Goal: Task Accomplishment & Management: Manage account settings

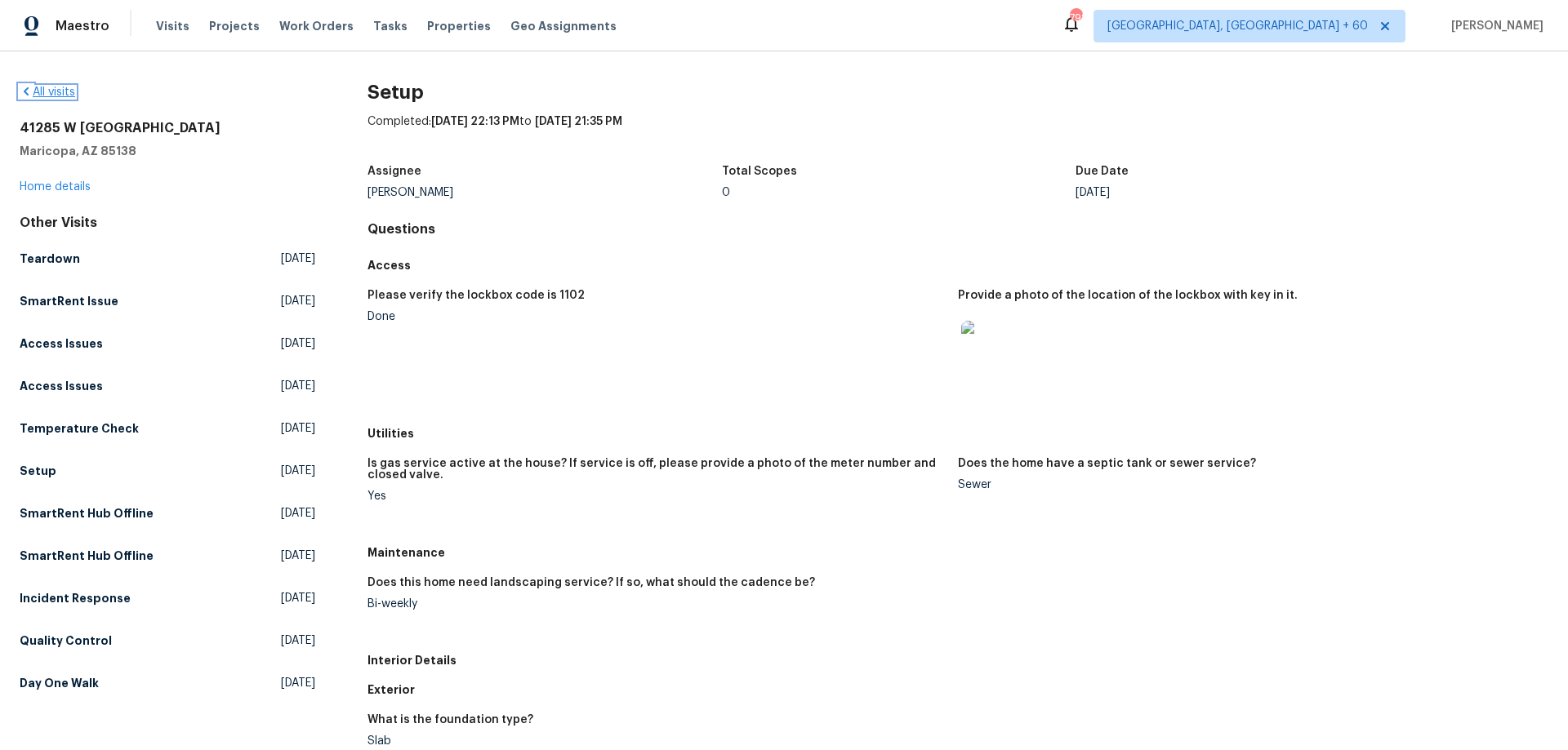
click at [26, 95] on icon at bounding box center [26, 91] width 13 height 13
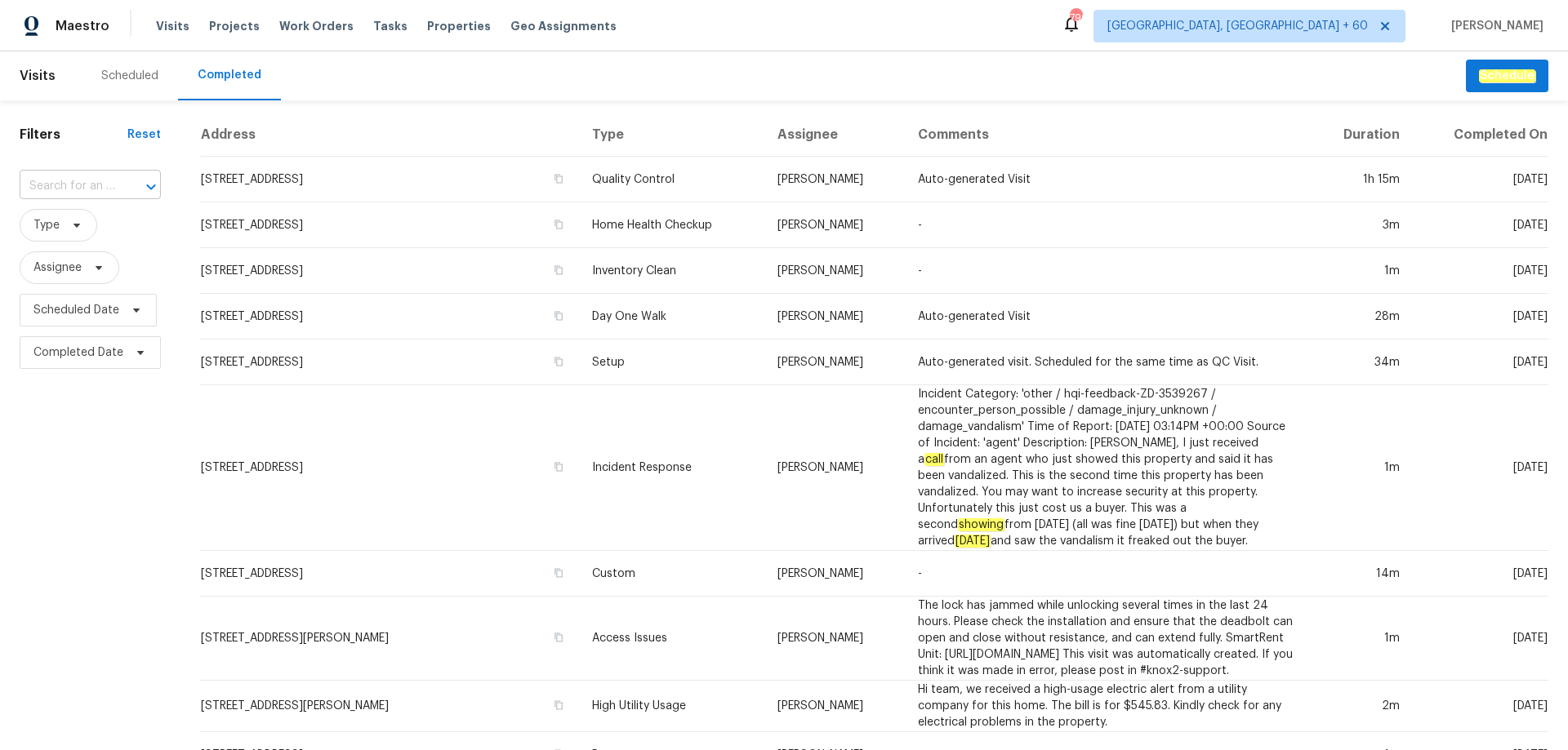
click at [74, 182] on input "text" at bounding box center [68, 186] width 96 height 25
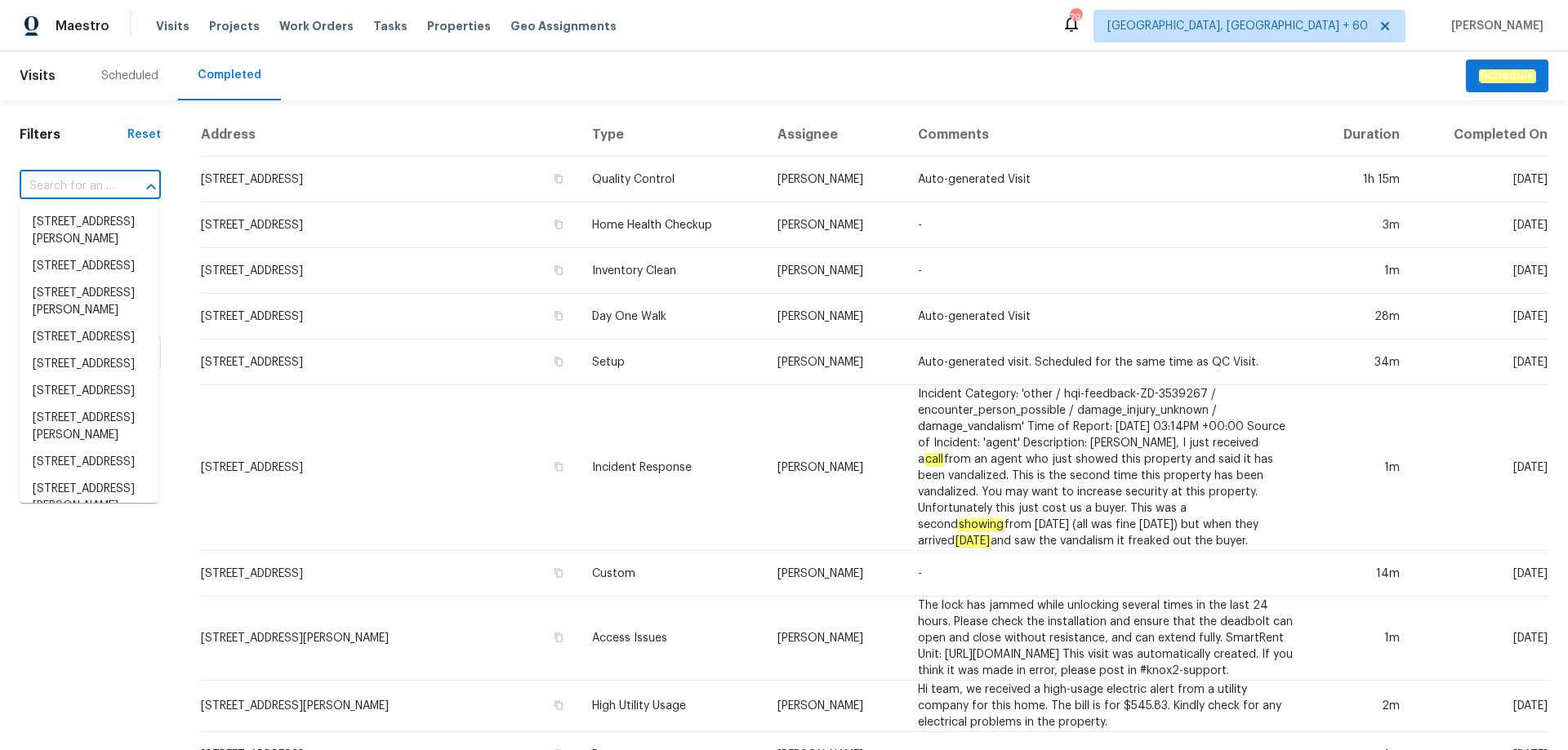
paste input "[STREET_ADDRESS][PERSON_NAME][PERSON_NAME]"
type input "[STREET_ADDRESS][PERSON_NAME][PERSON_NAME]"
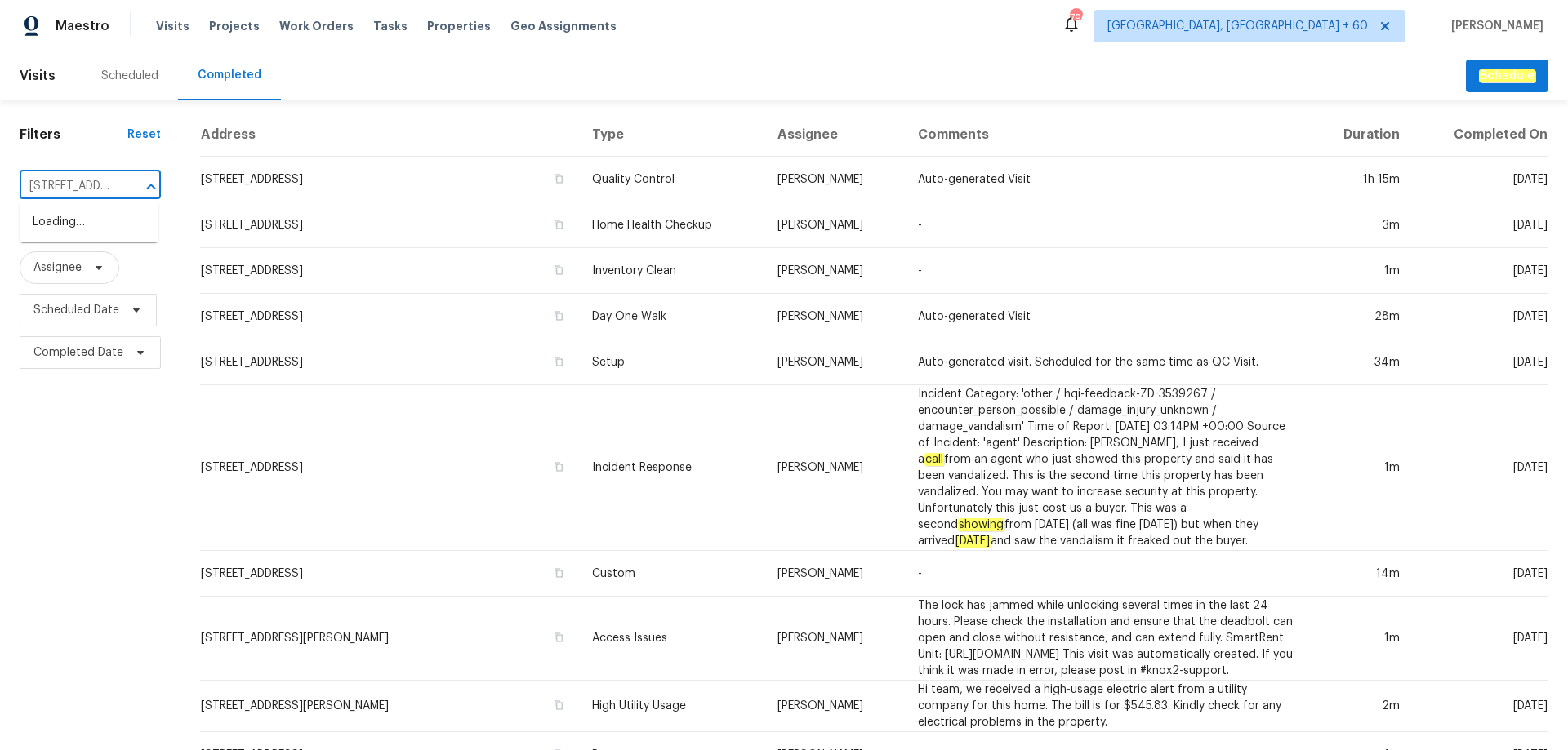
scroll to position [0, 189]
click at [85, 244] on li "[STREET_ADDRESS][PERSON_NAME][PERSON_NAME]" at bounding box center [89, 239] width 139 height 61
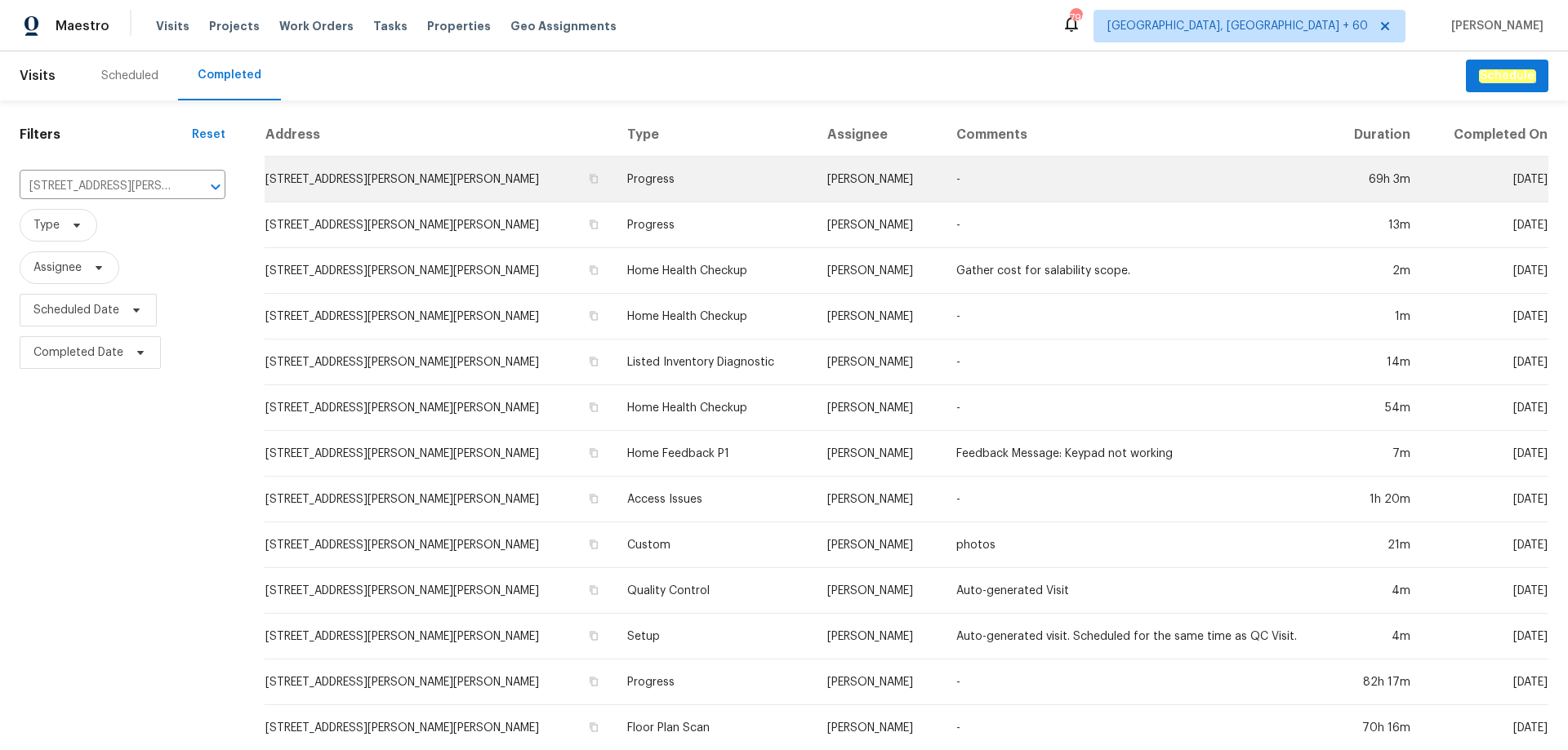
click at [647, 178] on td "Progress" at bounding box center [714, 179] width 200 height 46
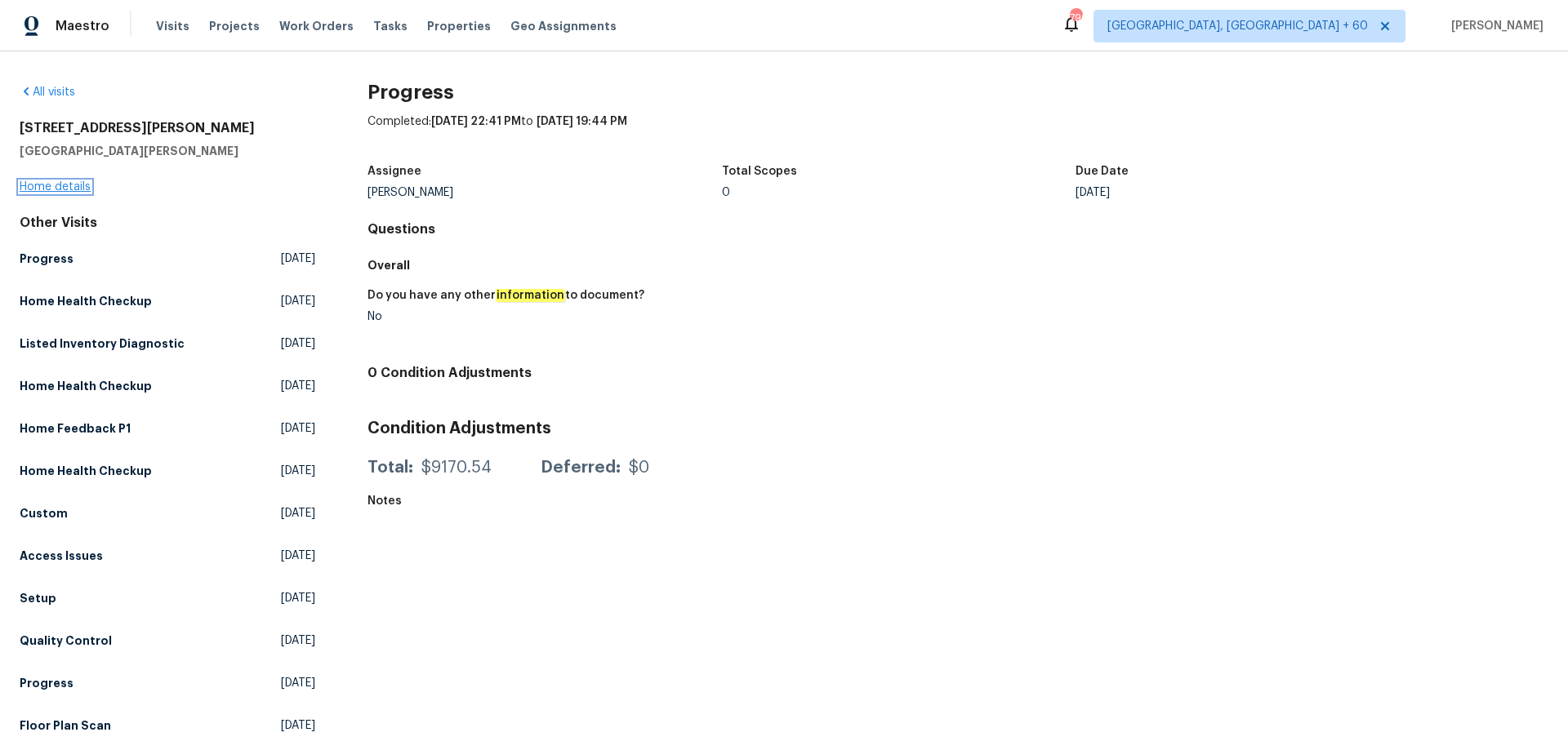
click at [71, 189] on link "Home details" at bounding box center [55, 187] width 71 height 11
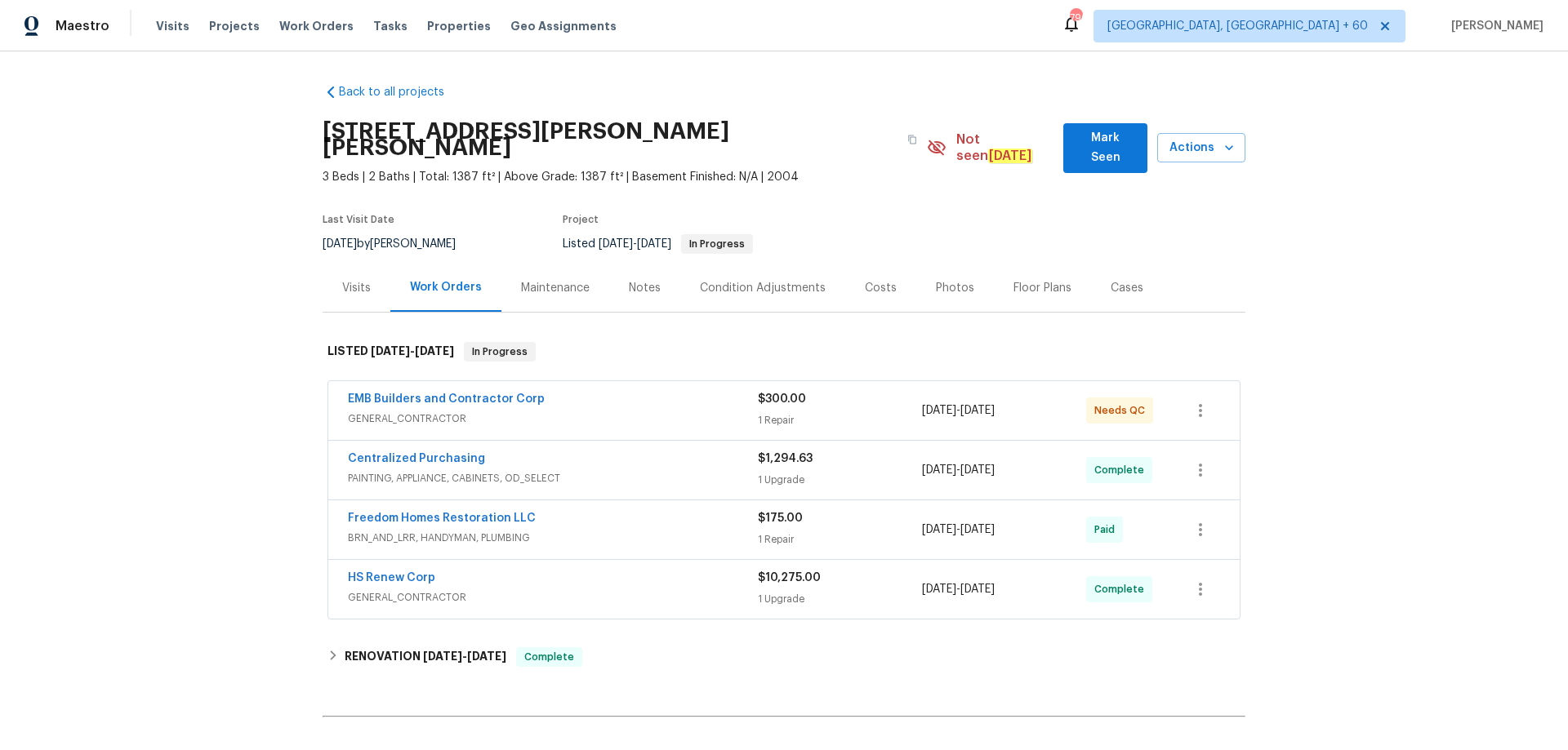
click at [936, 280] on div "Photos" at bounding box center [955, 287] width 38 height 16
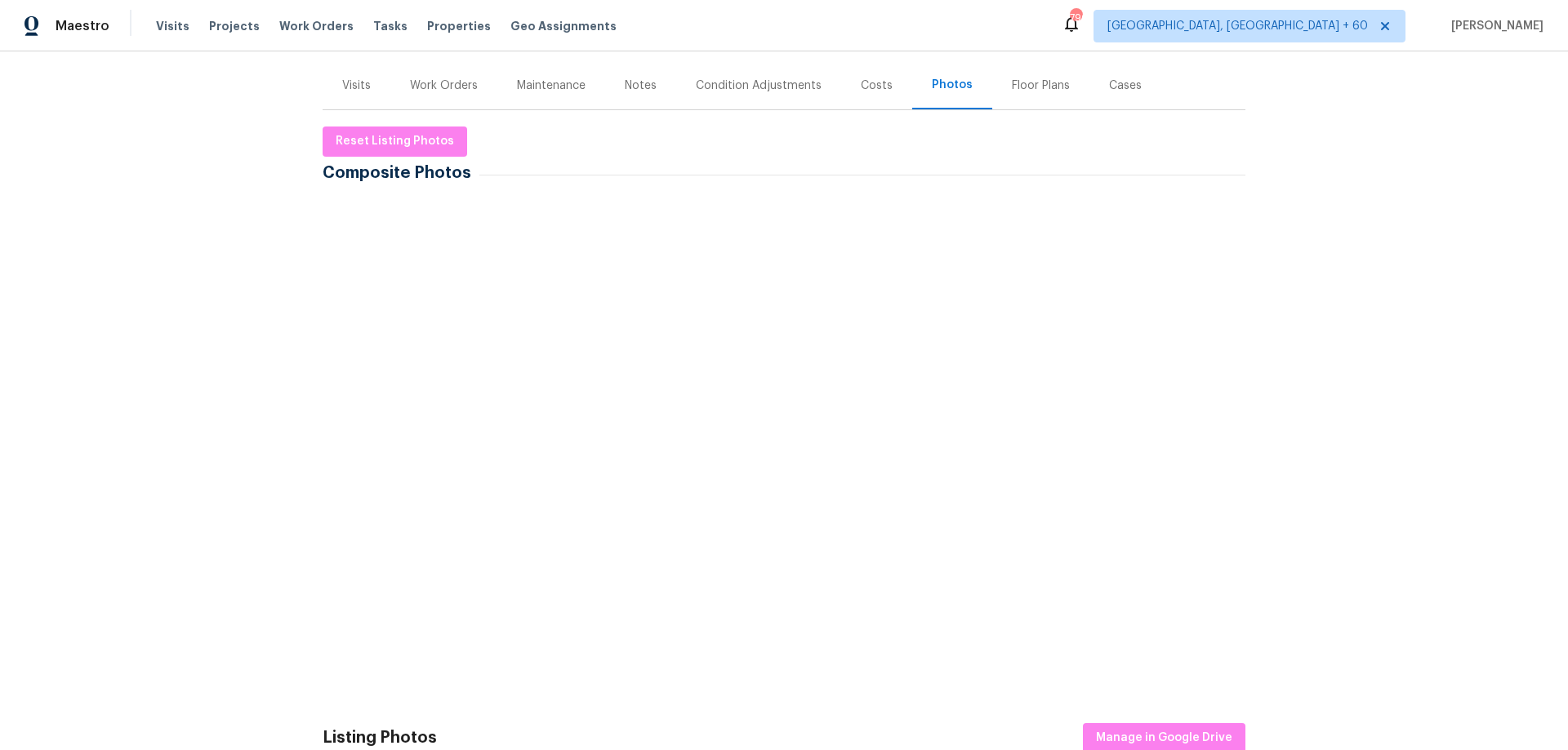
scroll to position [408, 0]
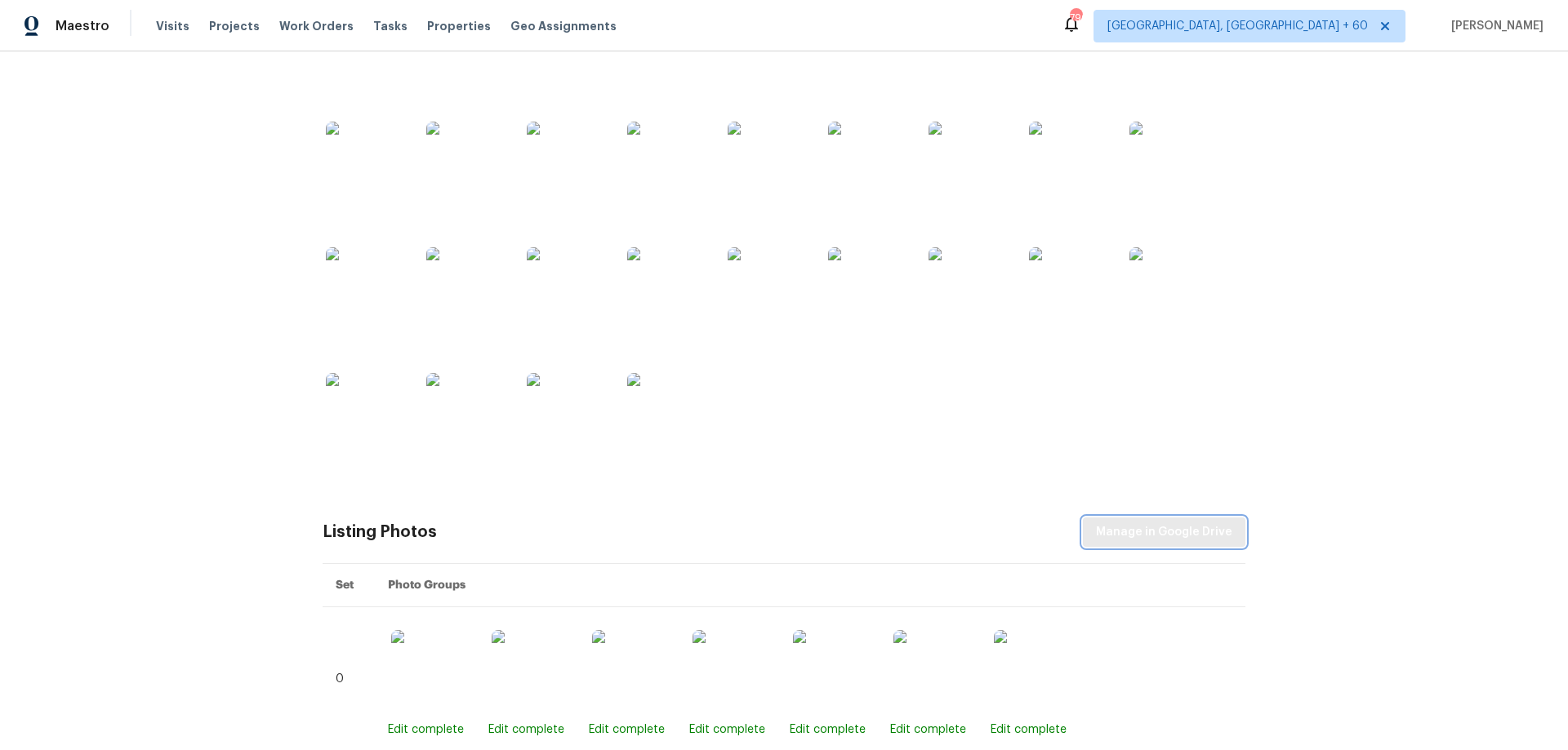
click at [1150, 523] on span "Manage in Google Drive" at bounding box center [1163, 533] width 136 height 21
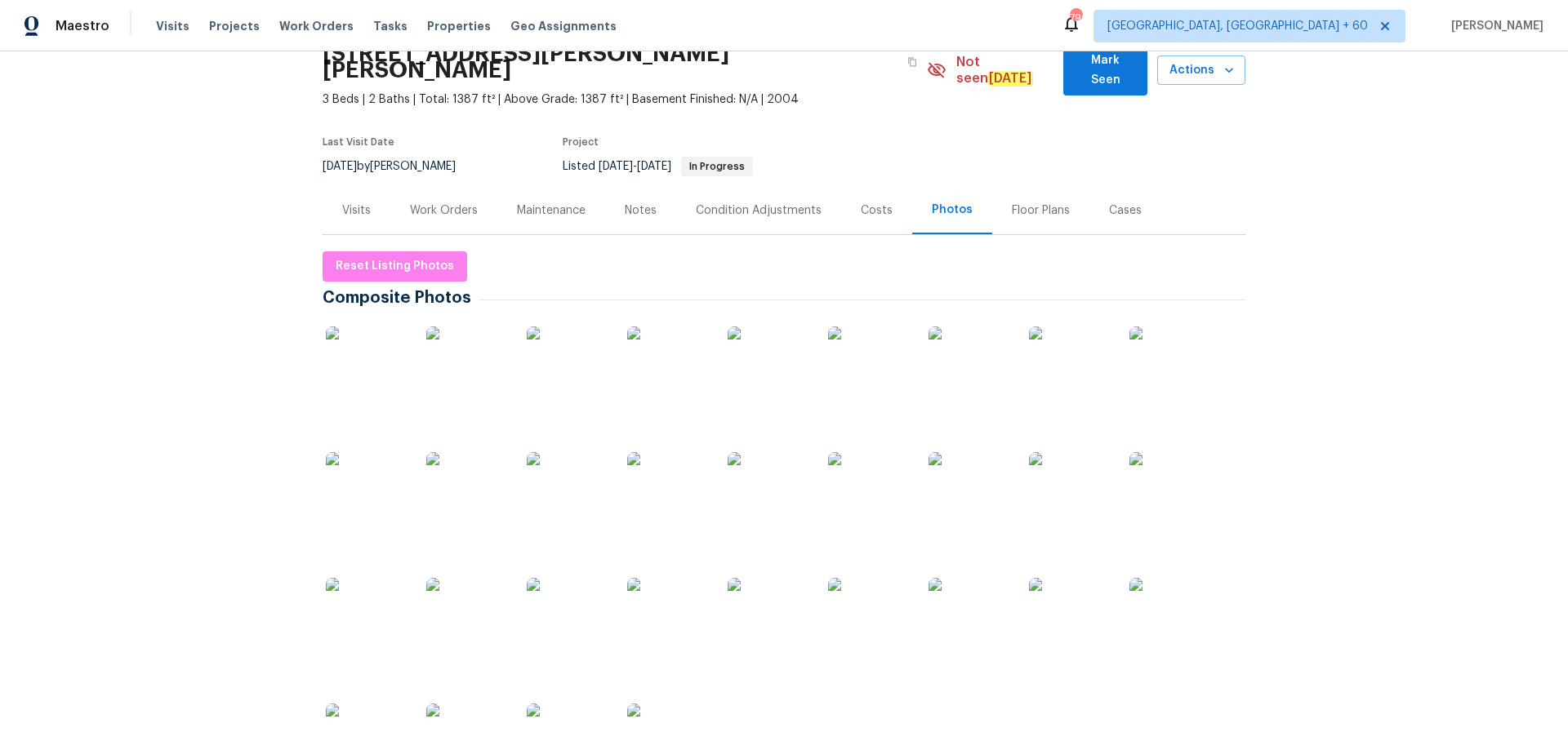
scroll to position [0, 0]
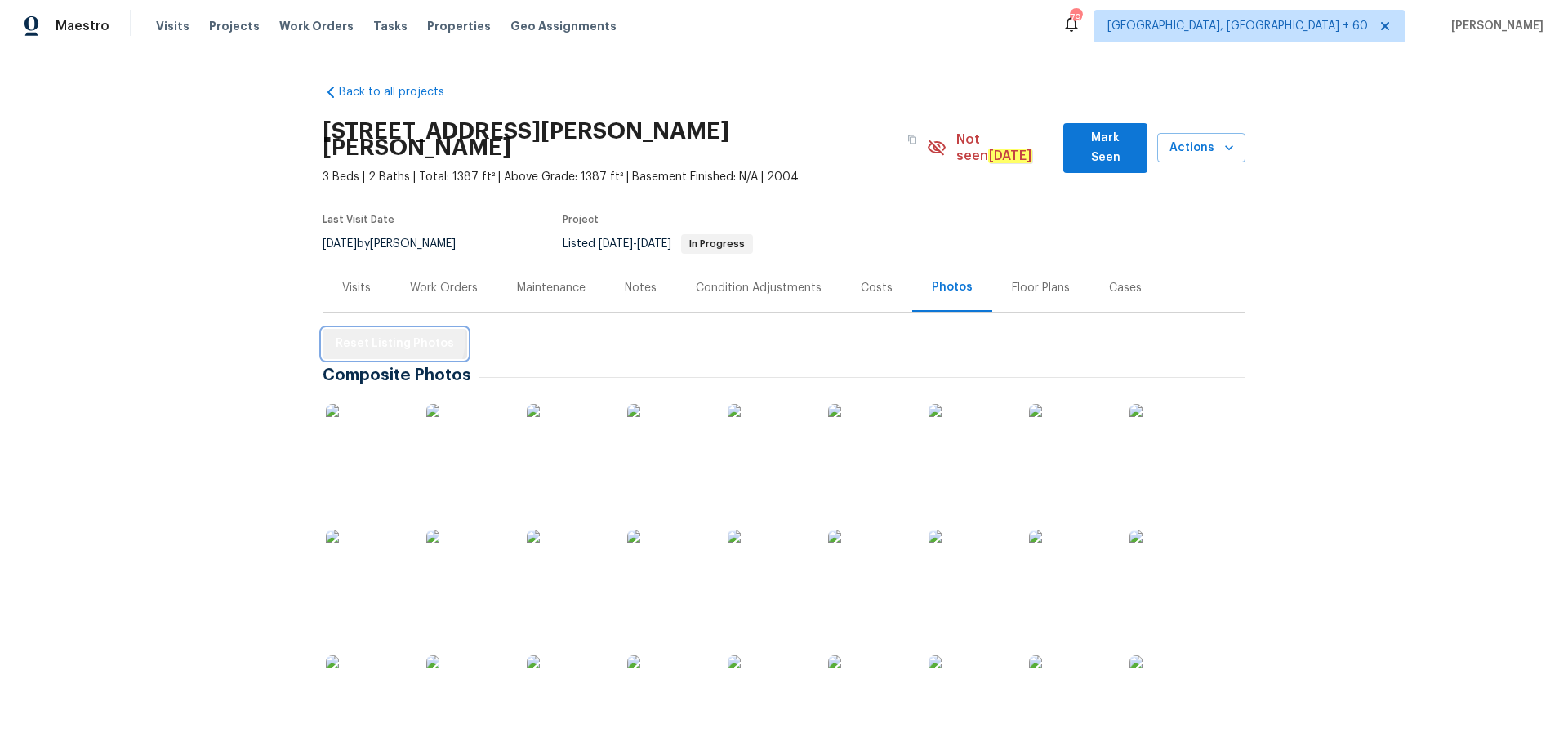
click at [386, 334] on span "Reset Listing Photos" at bounding box center [394, 344] width 118 height 21
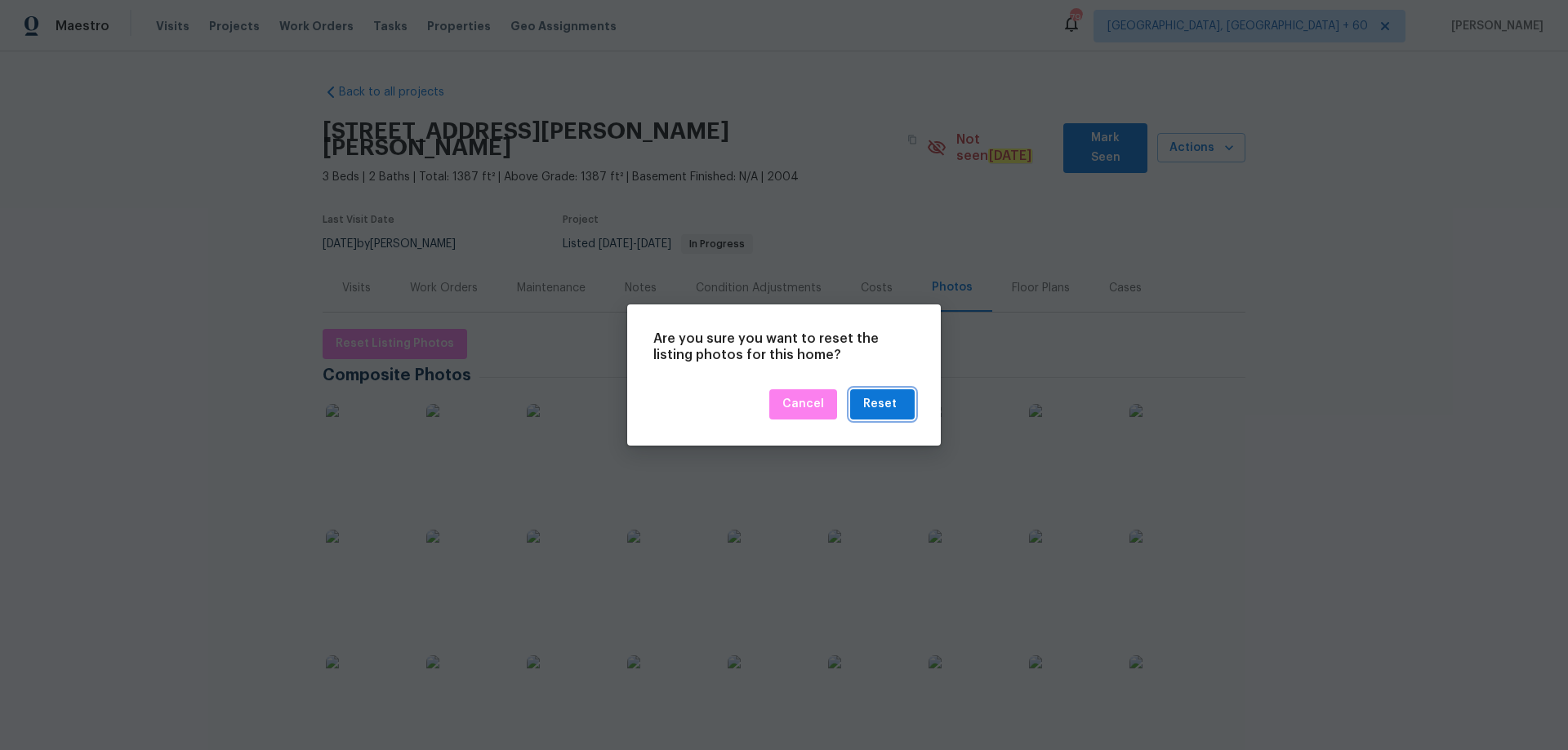
click at [883, 409] on div "Reset" at bounding box center [880, 405] width 34 height 21
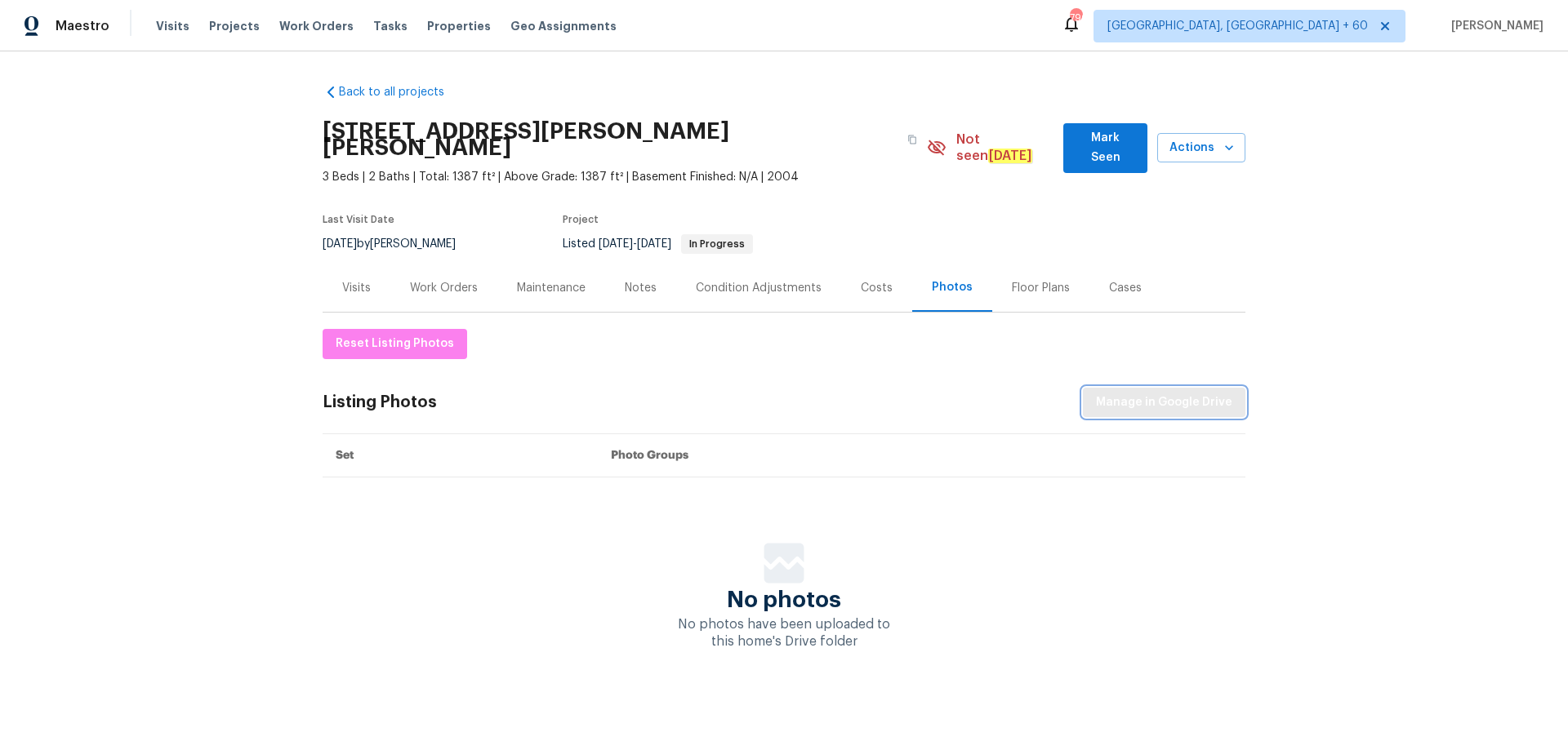
click at [1163, 392] on span "Manage in Google Drive" at bounding box center [1163, 403] width 136 height 21
click at [172, 26] on span "Visits" at bounding box center [173, 25] width 34 height 16
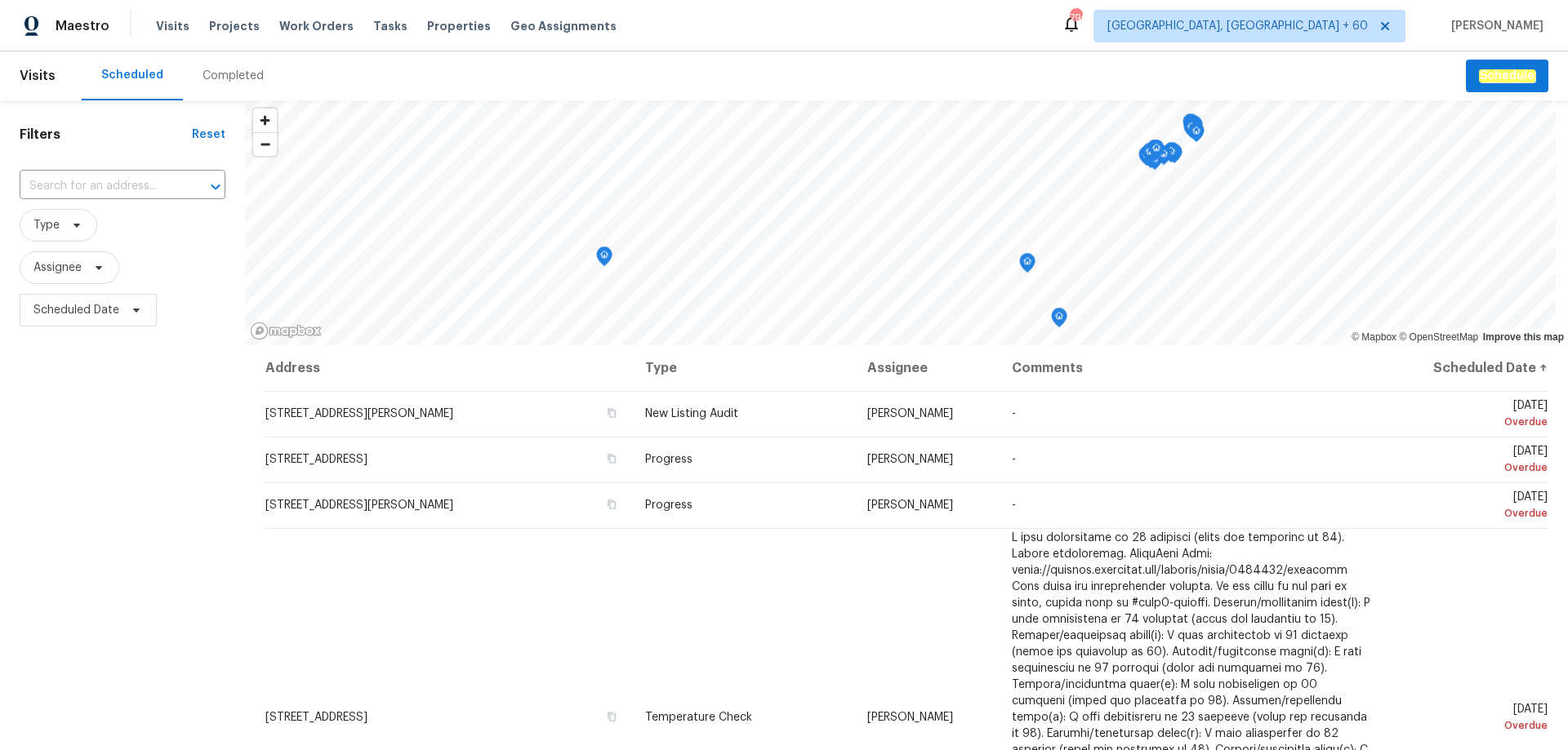
click at [222, 79] on div "Completed" at bounding box center [233, 75] width 61 height 16
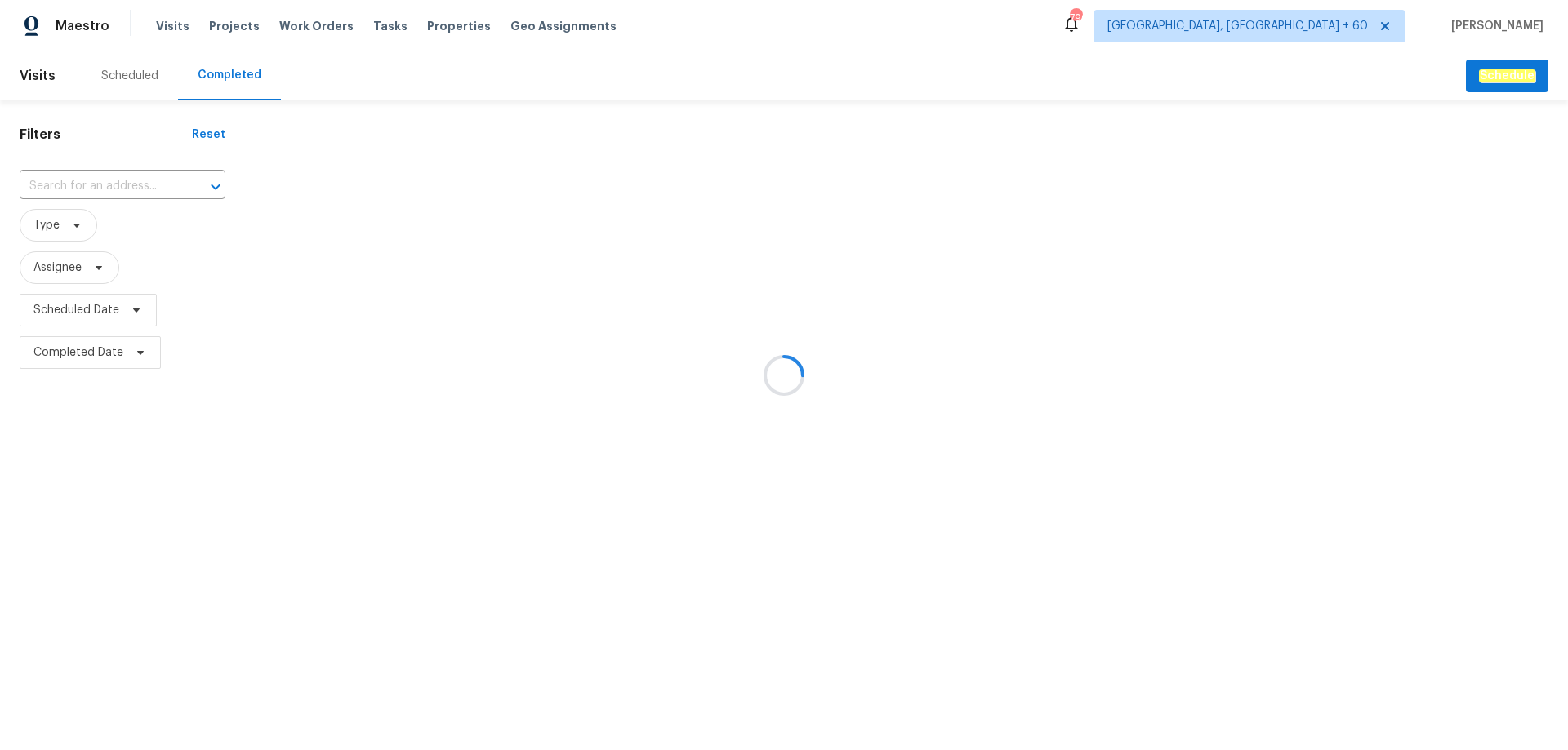
click at [111, 177] on div at bounding box center [784, 375] width 1568 height 750
click at [106, 183] on div at bounding box center [784, 375] width 1568 height 750
click at [75, 181] on div at bounding box center [784, 375] width 1568 height 750
click at [72, 181] on div at bounding box center [784, 375] width 1568 height 750
click at [44, 183] on div at bounding box center [784, 375] width 1568 height 750
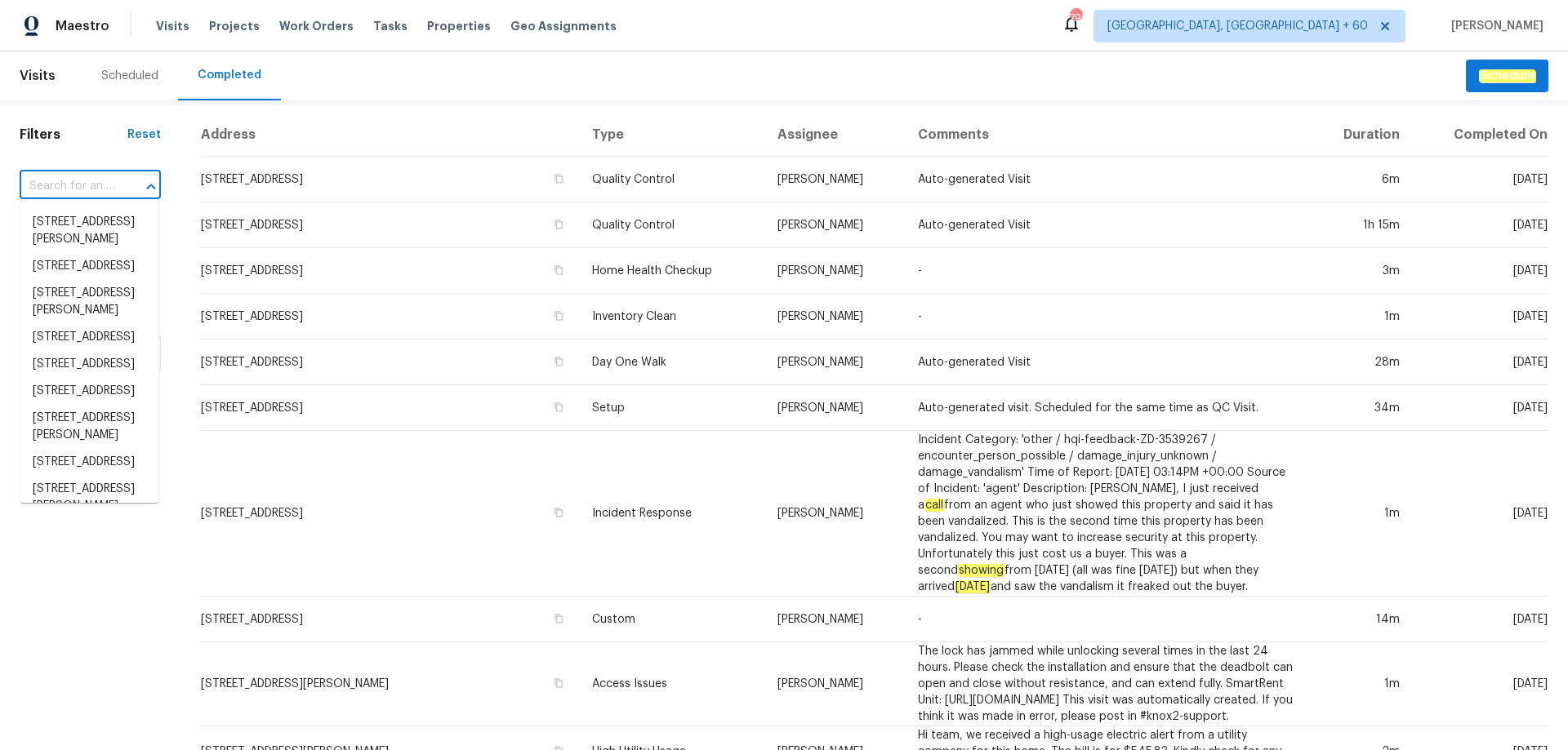
click at [66, 184] on input "text" at bounding box center [68, 186] width 96 height 25
paste input "[STREET_ADDRESS][PERSON_NAME]?"
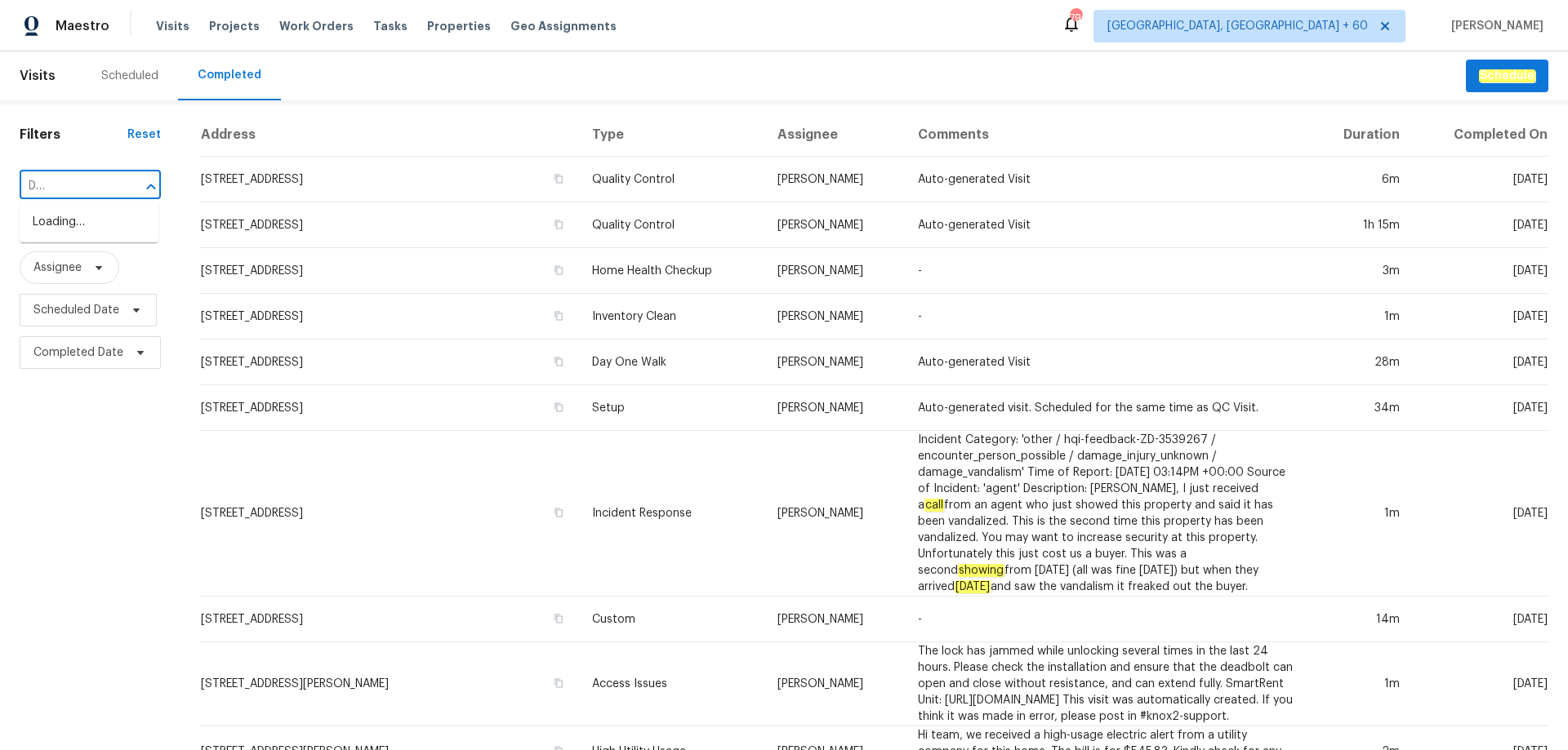
type input "[STREET_ADDRESS][PERSON_NAME]"
click at [87, 237] on li "[STREET_ADDRESS][PERSON_NAME]" at bounding box center [89, 231] width 139 height 44
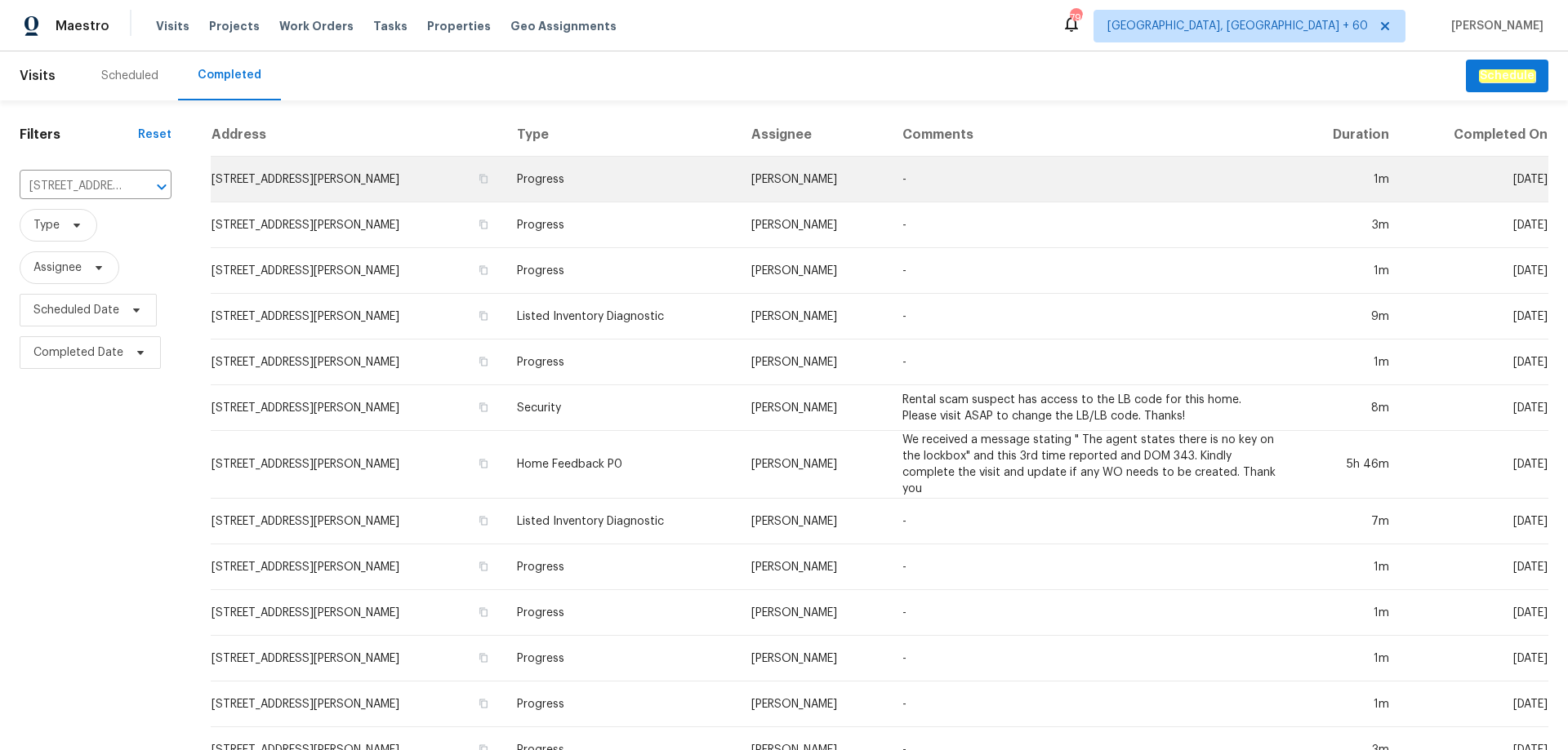
click at [615, 183] on td "Progress" at bounding box center [622, 179] width 235 height 46
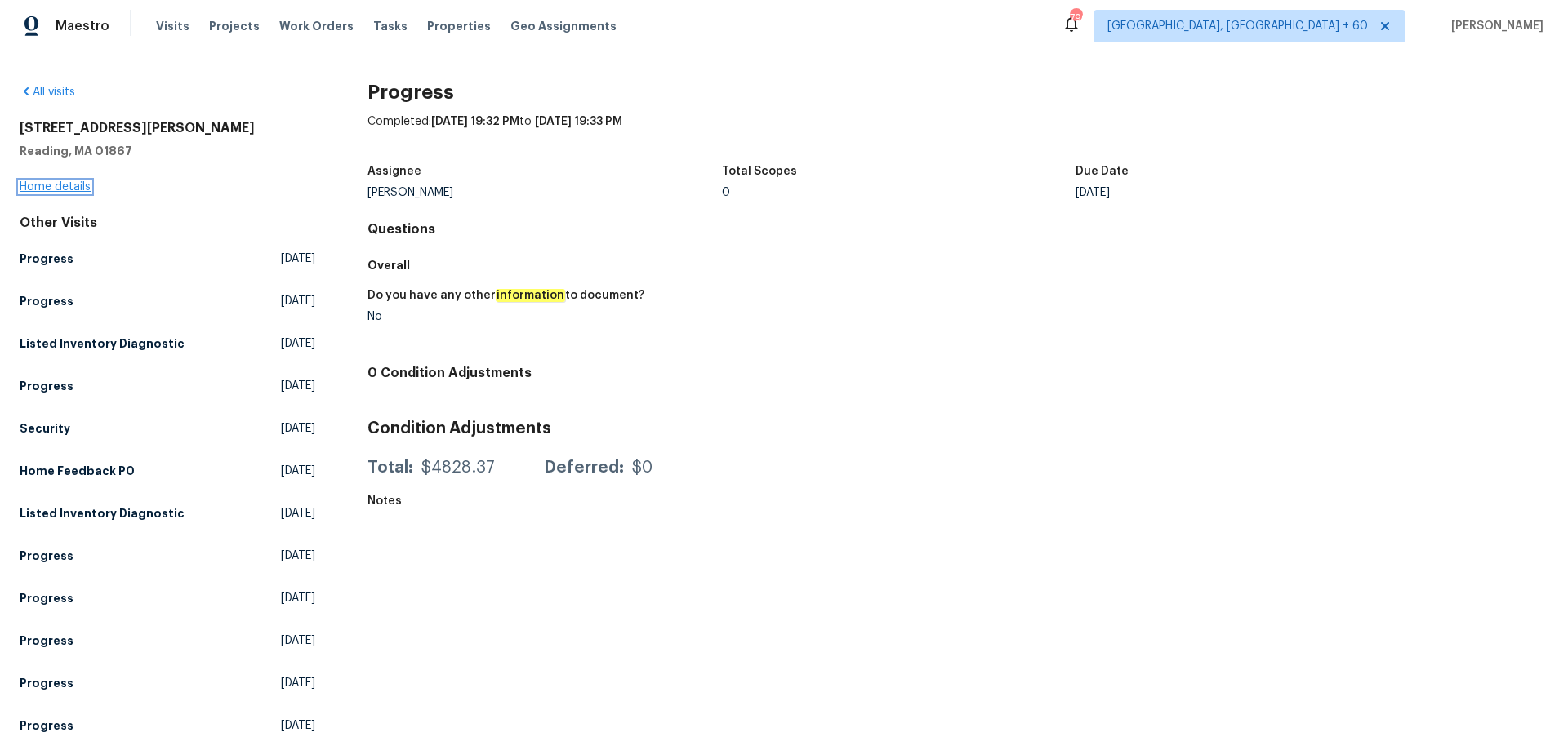
click at [72, 190] on link "Home details" at bounding box center [55, 187] width 71 height 11
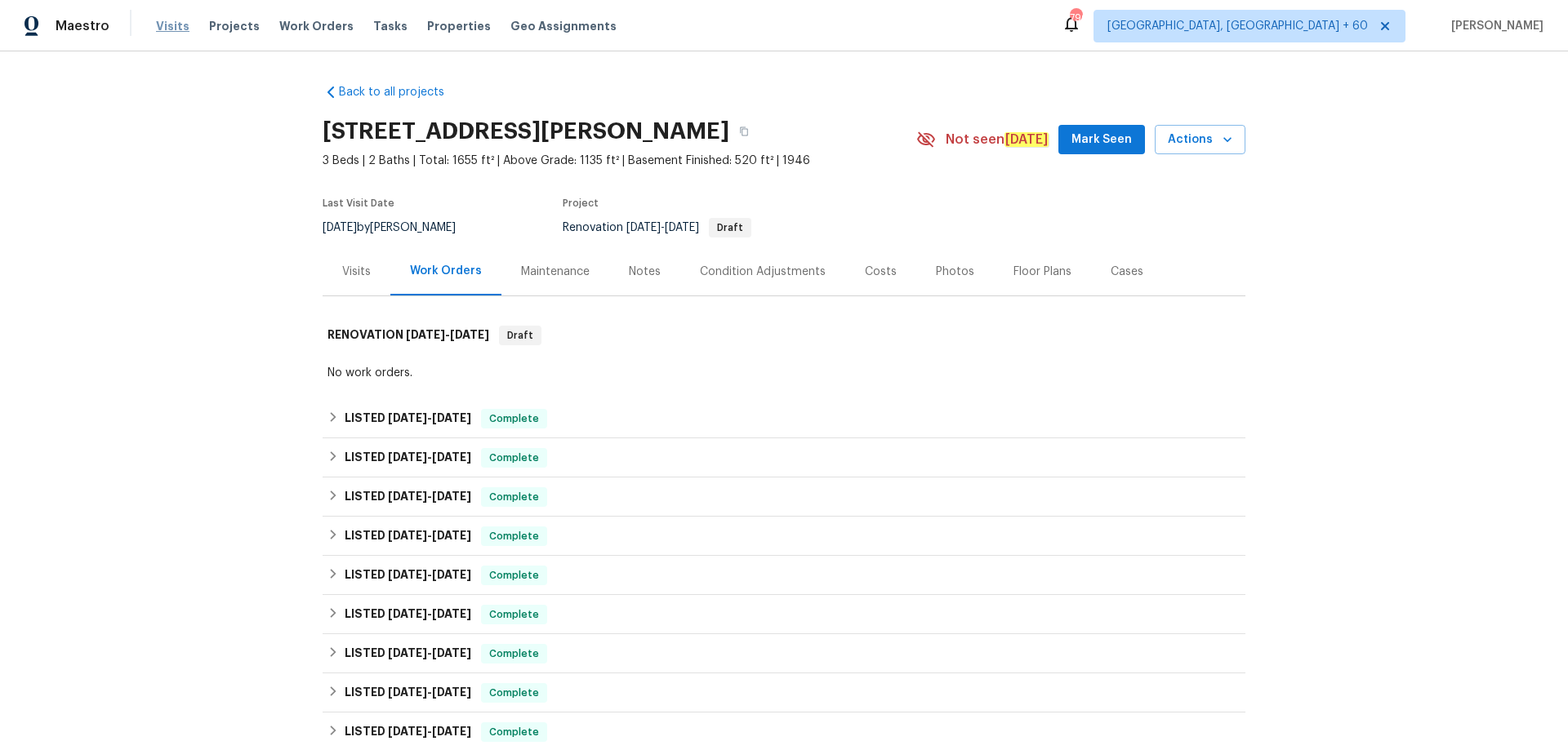
click at [171, 28] on span "Visits" at bounding box center [173, 25] width 34 height 16
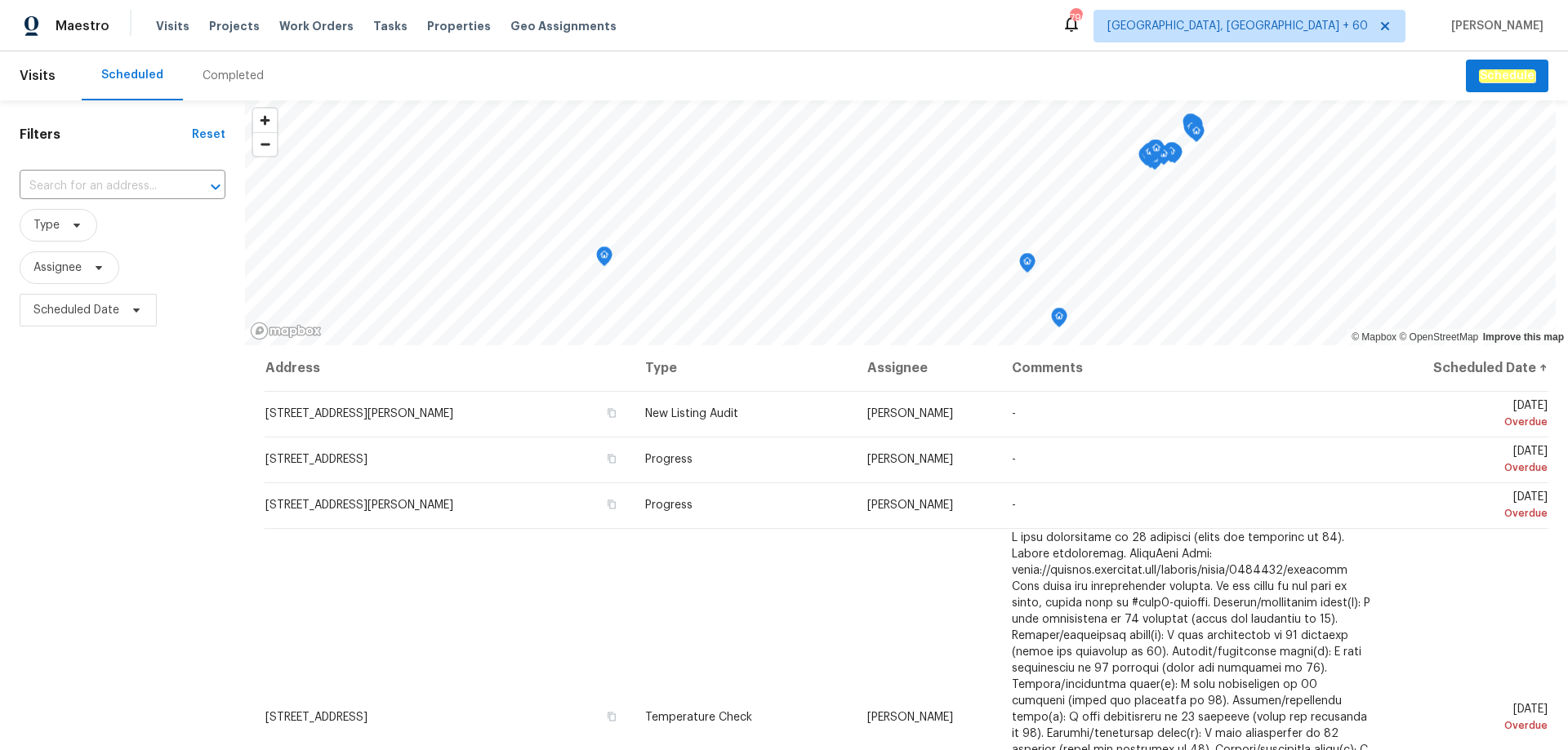
click at [224, 78] on div "Completed" at bounding box center [233, 75] width 61 height 16
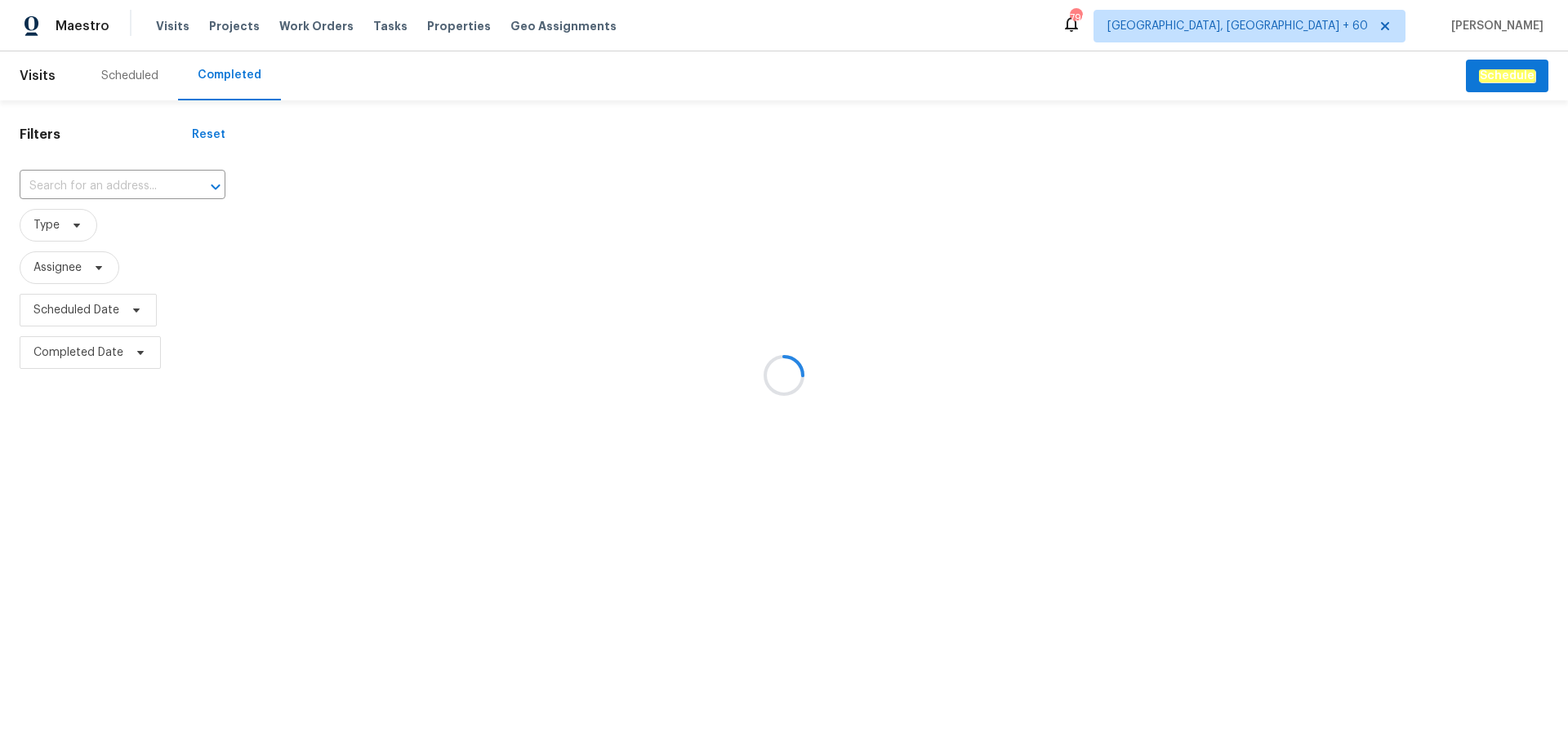
click at [76, 186] on div at bounding box center [784, 375] width 1568 height 750
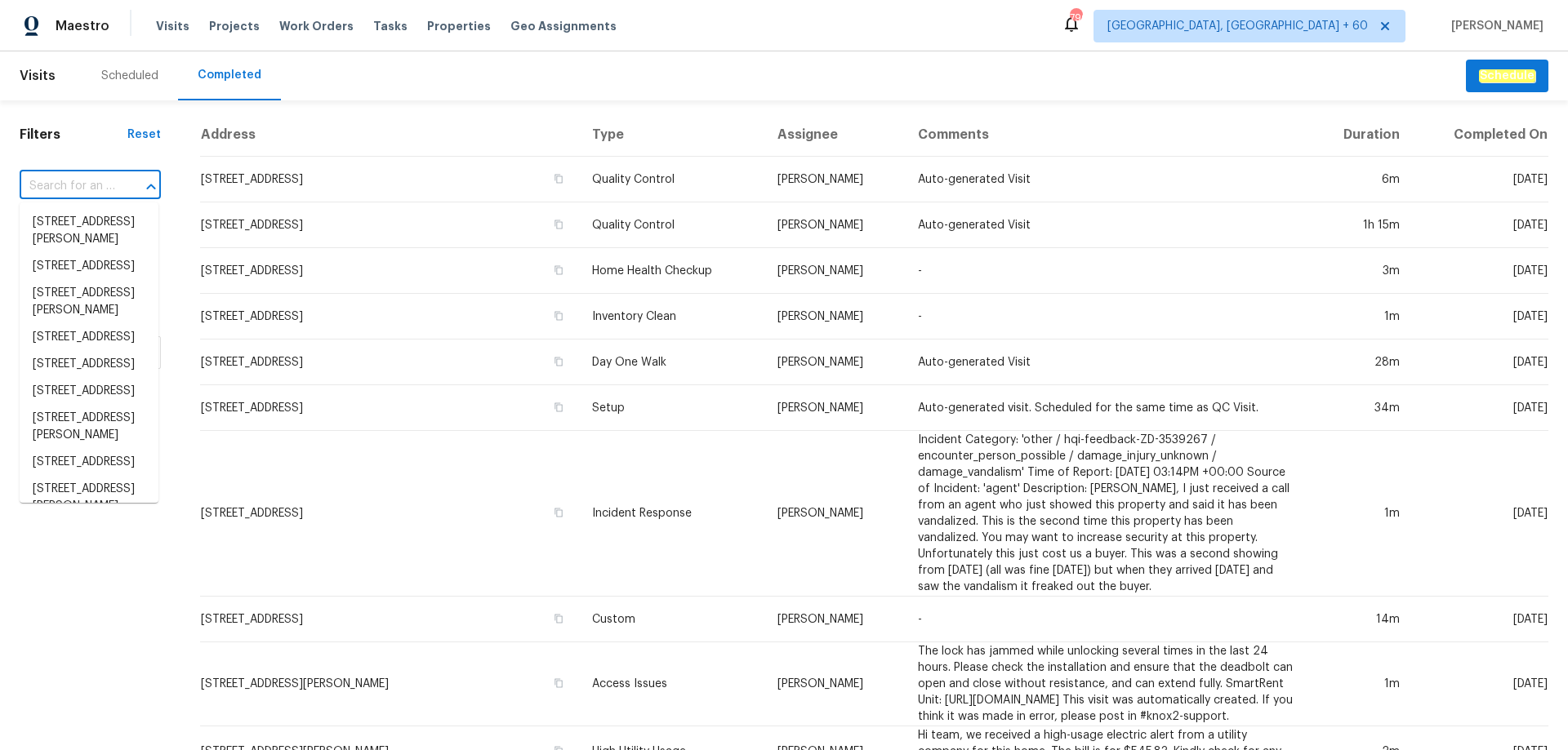
click at [59, 182] on input "text" at bounding box center [68, 186] width 96 height 25
paste input "[STREET_ADDRESS][PERSON_NAME]?"
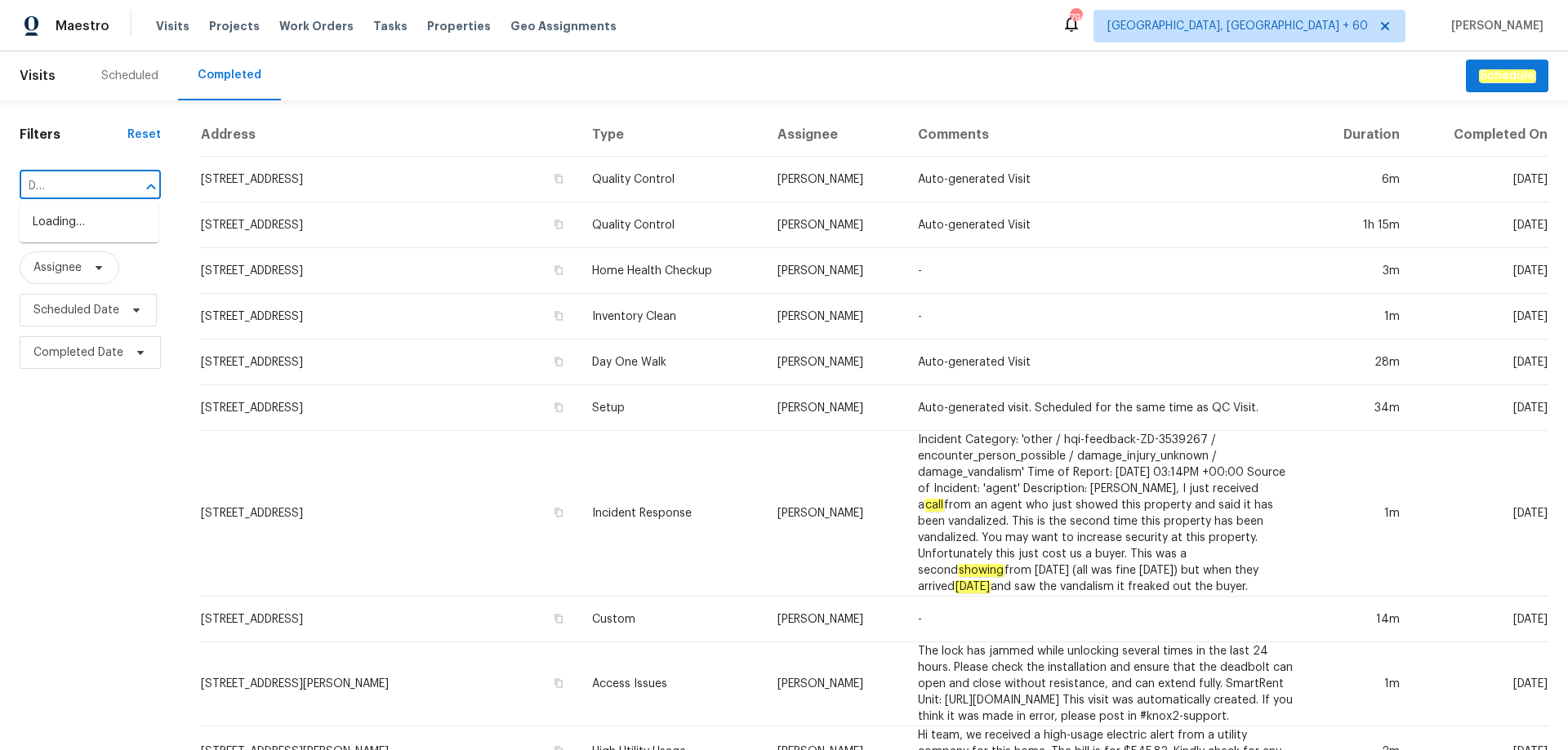
type input "[STREET_ADDRESS][PERSON_NAME]"
click at [106, 229] on li "[STREET_ADDRESS][PERSON_NAME]" at bounding box center [89, 231] width 139 height 44
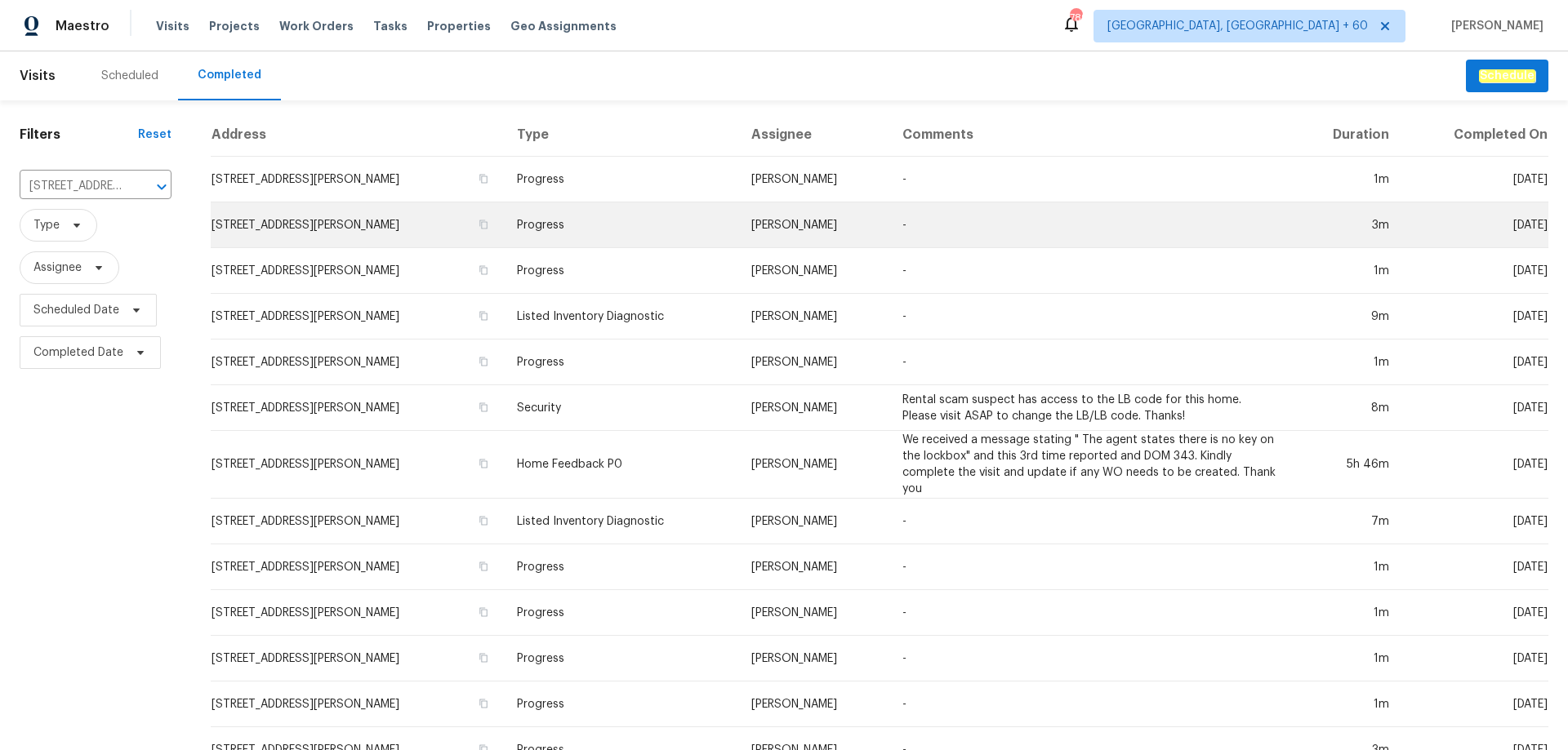
click at [540, 223] on td "Progress" at bounding box center [622, 225] width 235 height 46
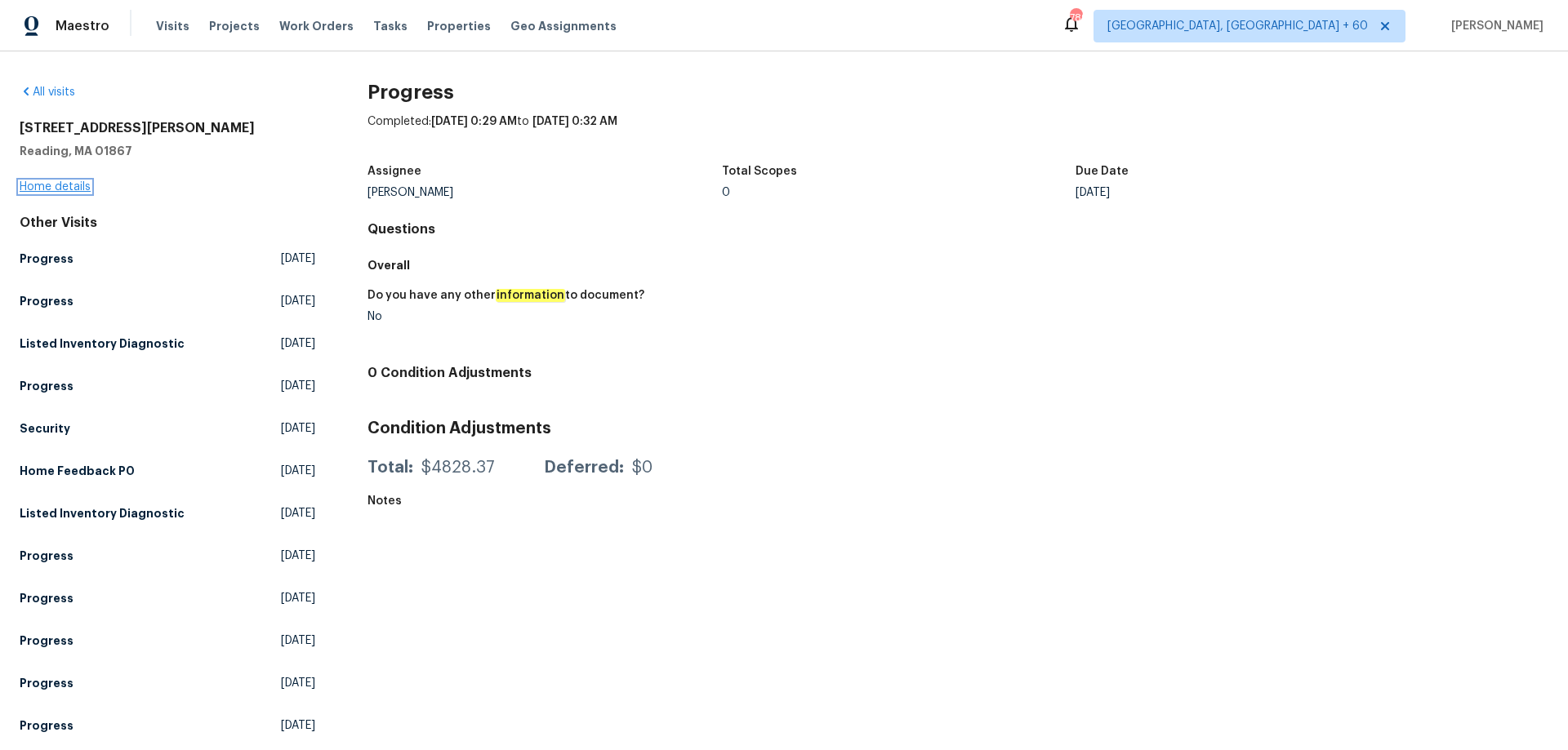
click at [78, 185] on link "Home details" at bounding box center [55, 187] width 71 height 11
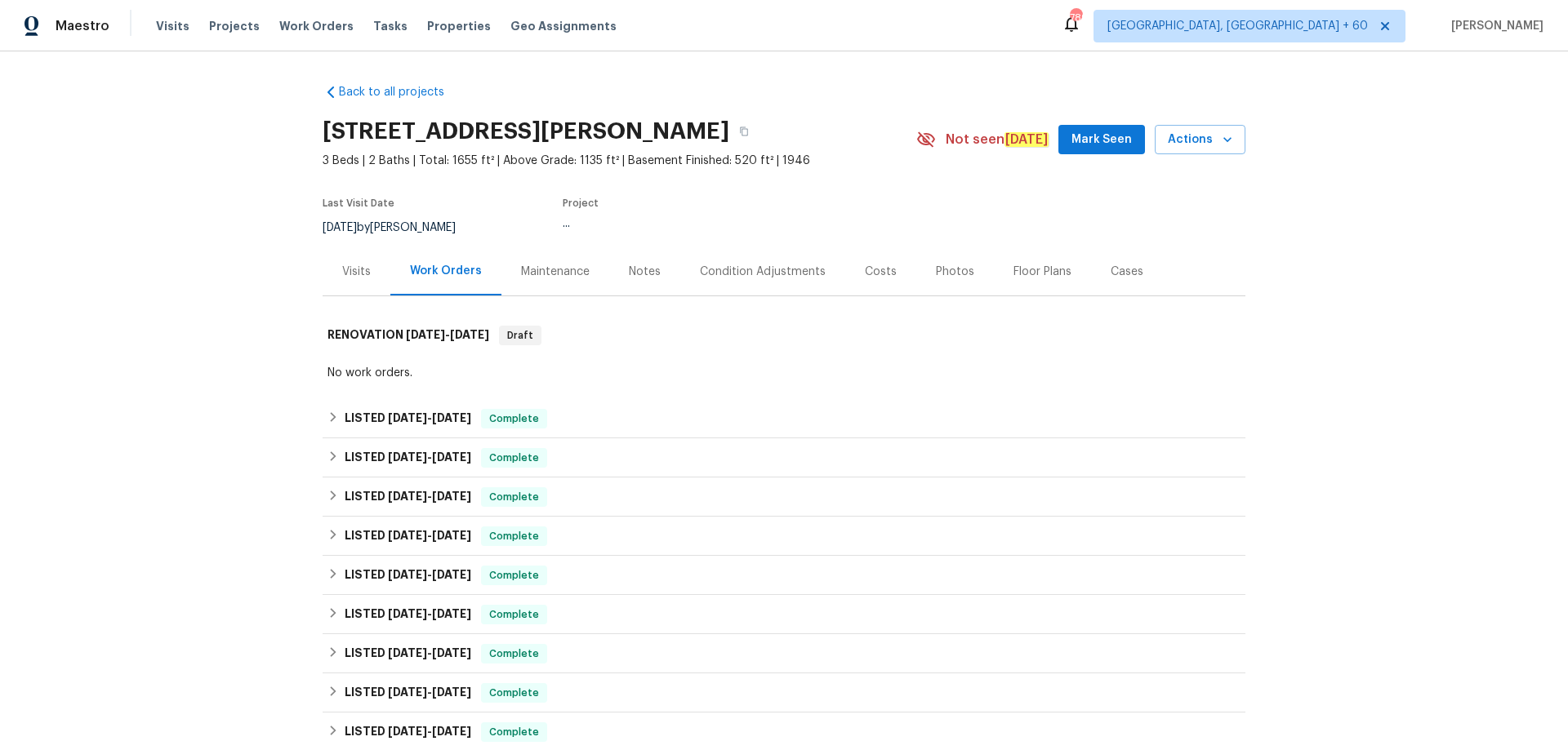
click at [951, 267] on div "Photos" at bounding box center [955, 271] width 38 height 16
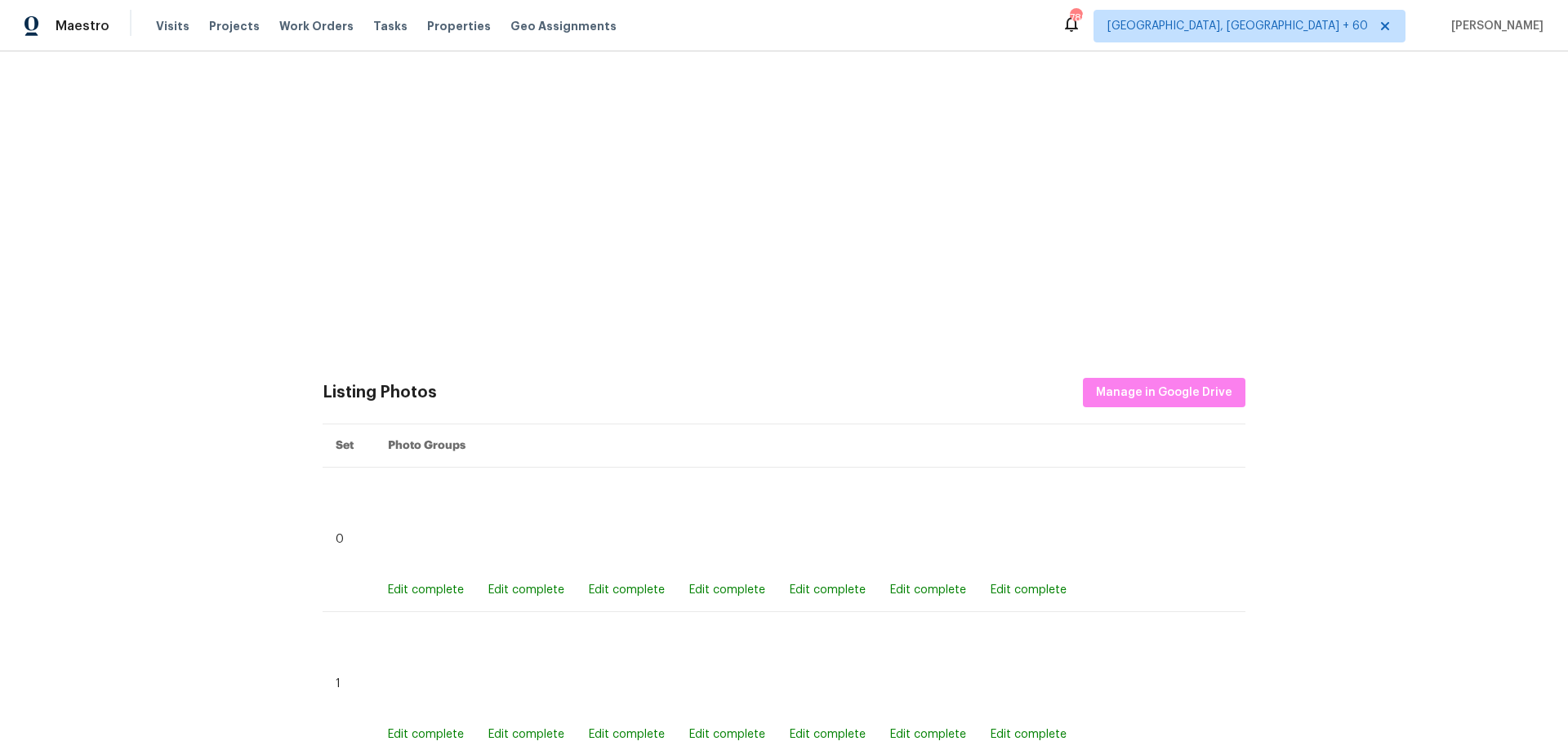
scroll to position [898, 0]
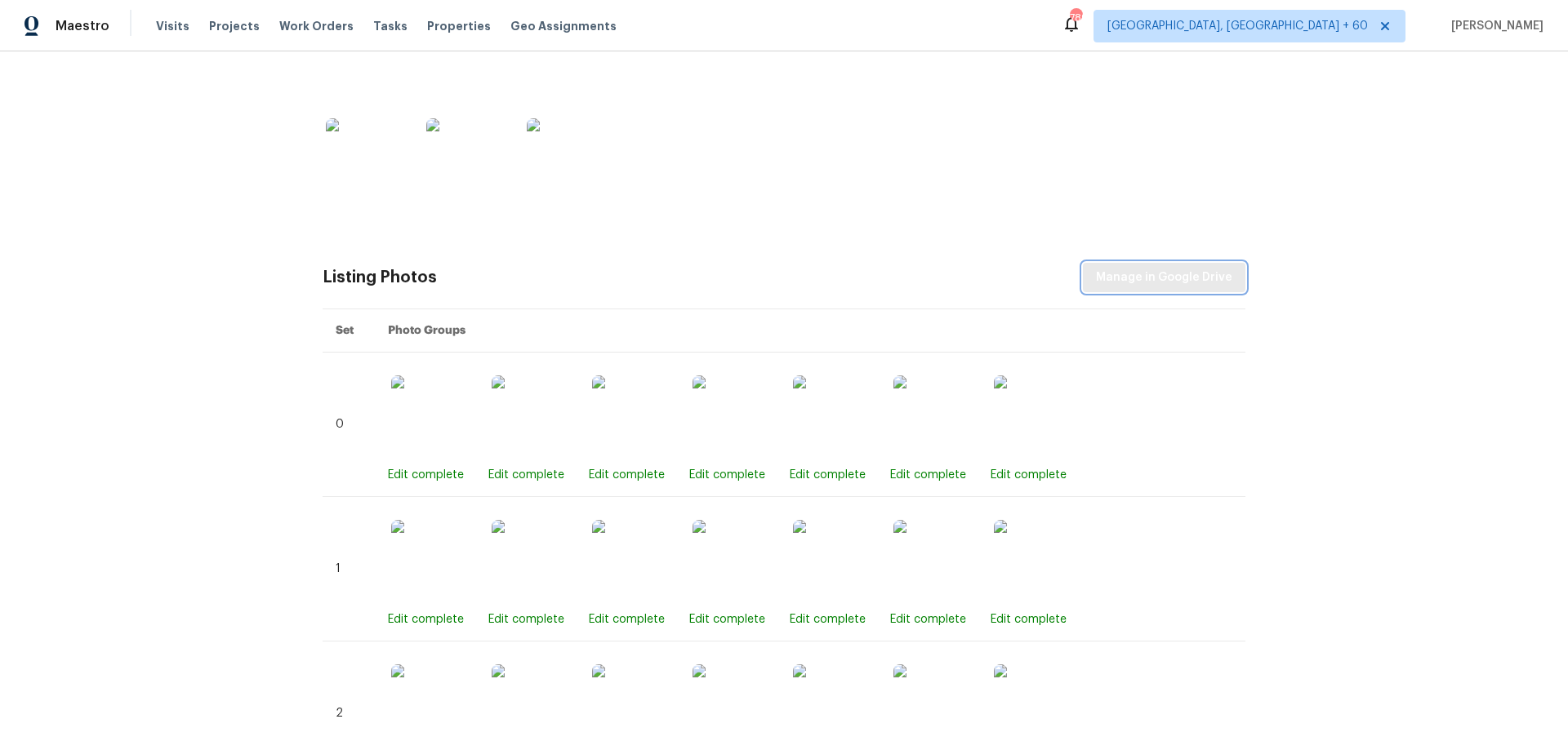
click at [1150, 283] on span "Manage in Google Drive" at bounding box center [1163, 278] width 136 height 21
drag, startPoint x: 785, startPoint y: 211, endPoint x: 875, endPoint y: 253, distance: 99.3
drag, startPoint x: 875, startPoint y: 253, endPoint x: 689, endPoint y: 206, distance: 191.8
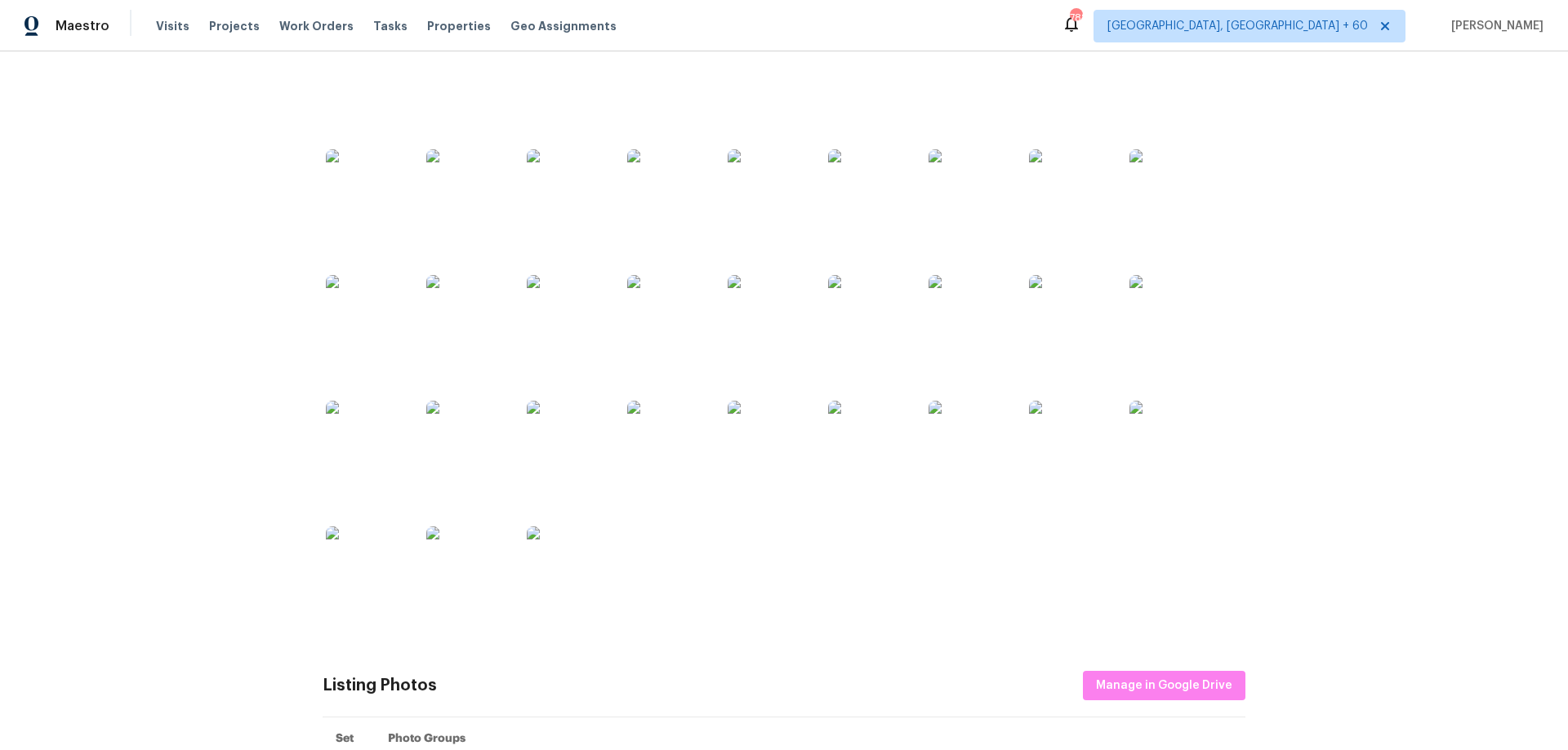
scroll to position [82, 0]
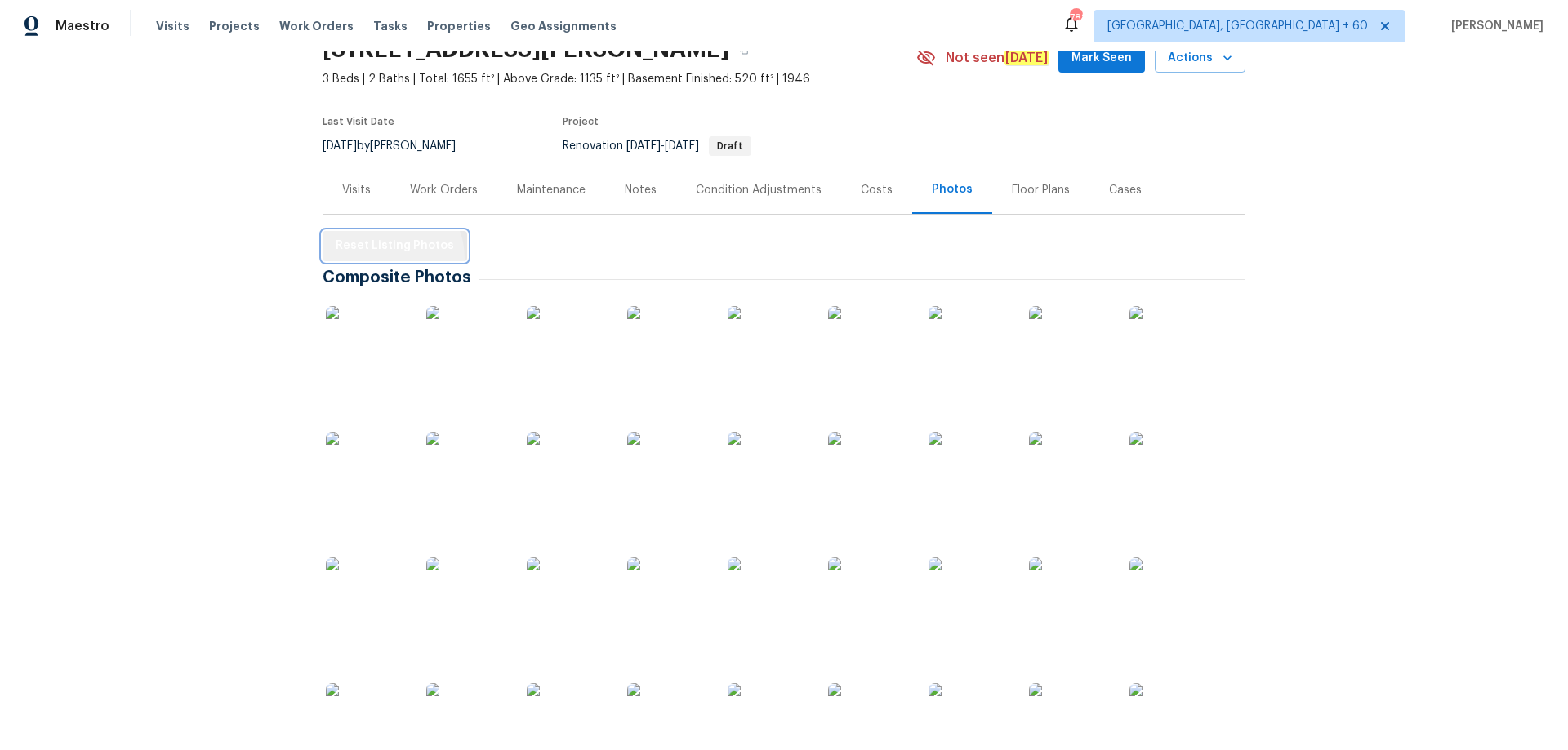
click at [379, 258] on button "Reset Listing Photos" at bounding box center [395, 246] width 145 height 30
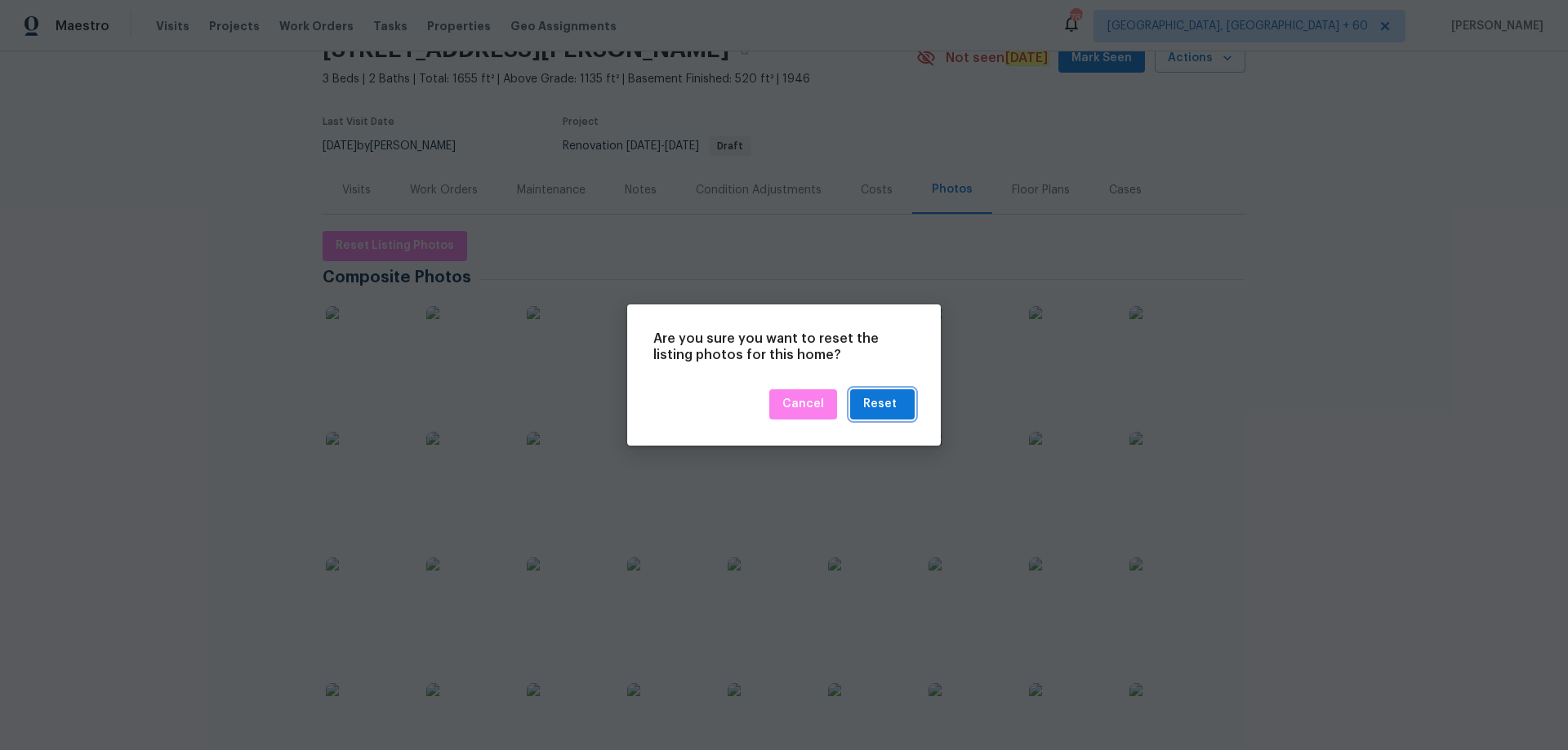
click at [879, 399] on div "Reset" at bounding box center [880, 405] width 34 height 21
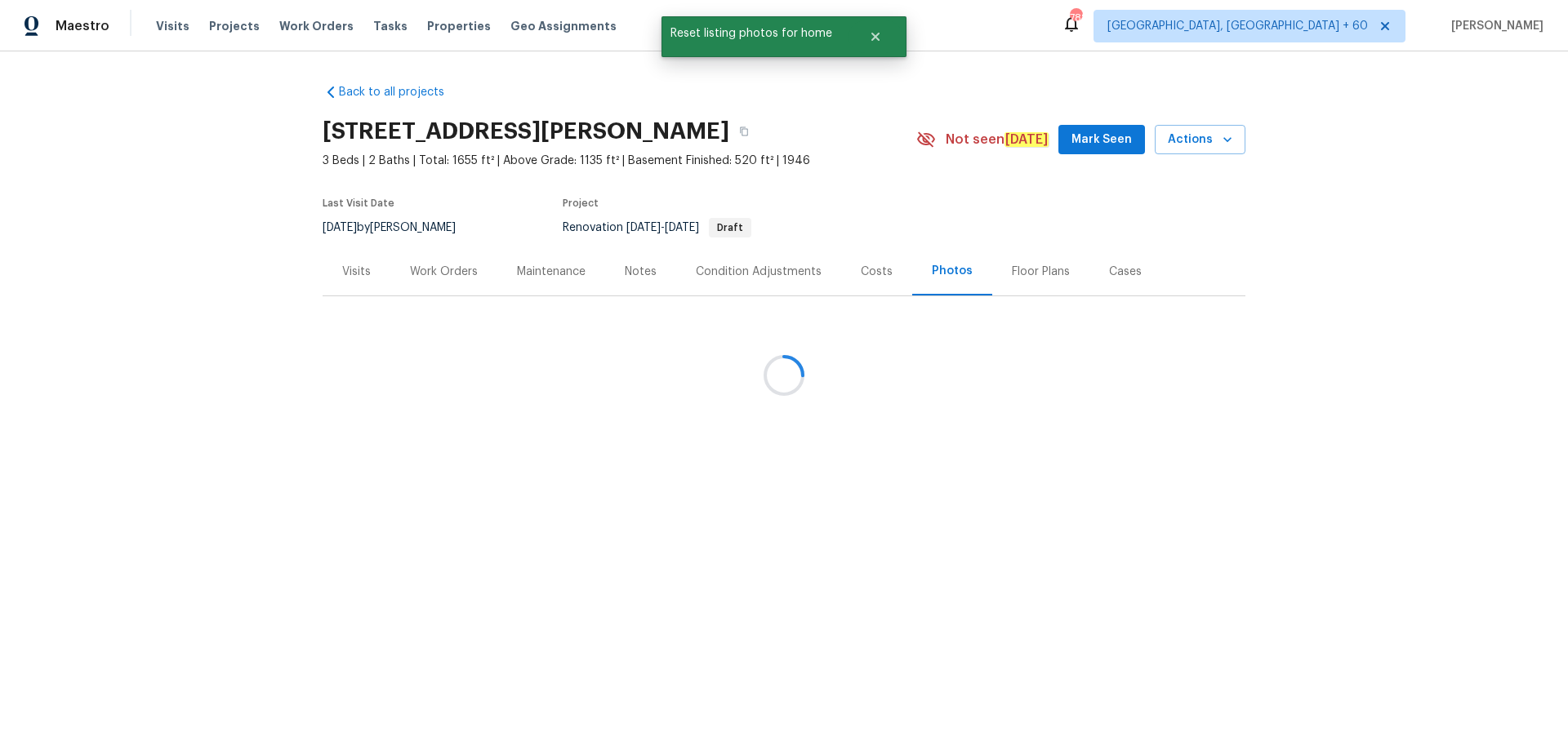
scroll to position [0, 0]
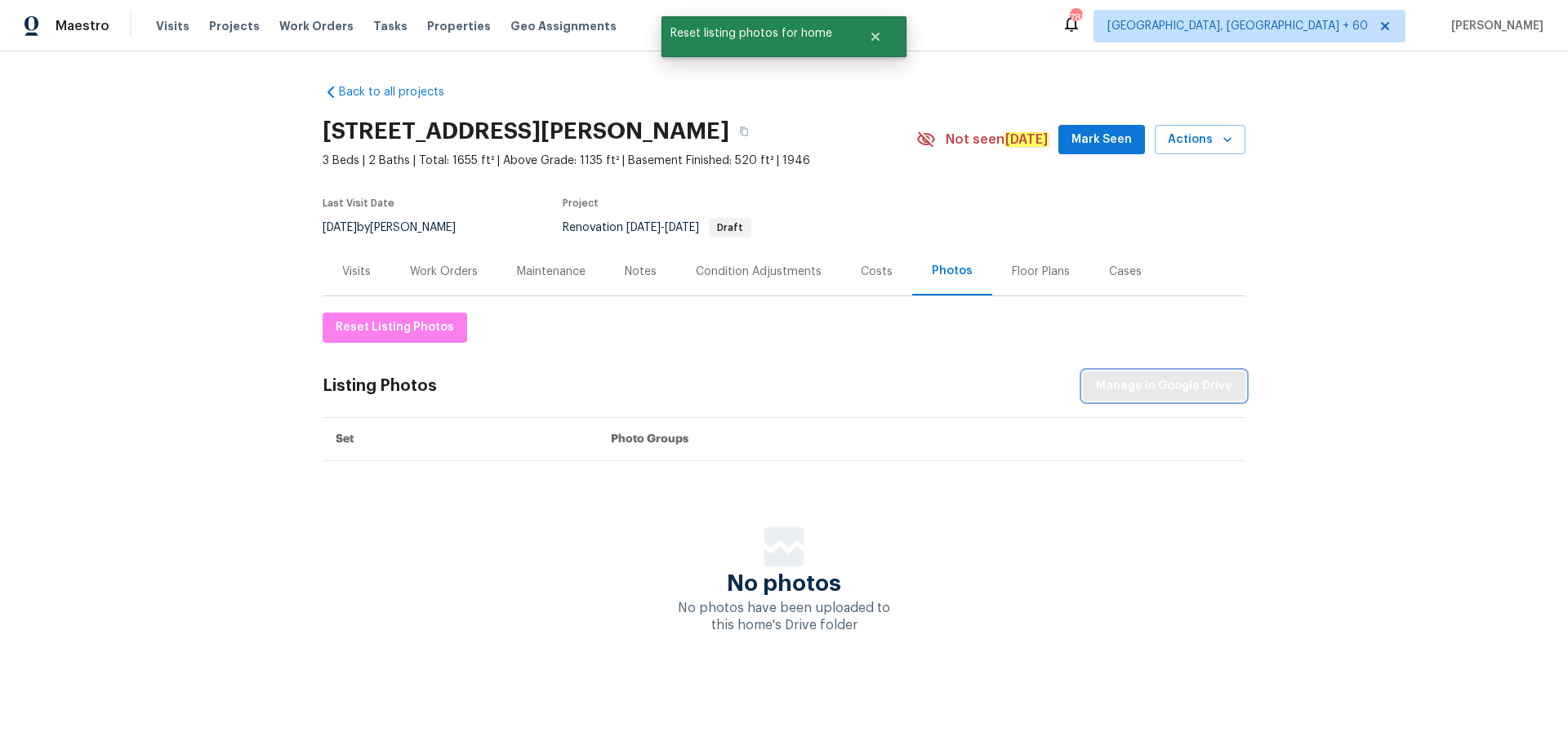
click at [1150, 392] on span "Manage in Google Drive" at bounding box center [1163, 387] width 136 height 21
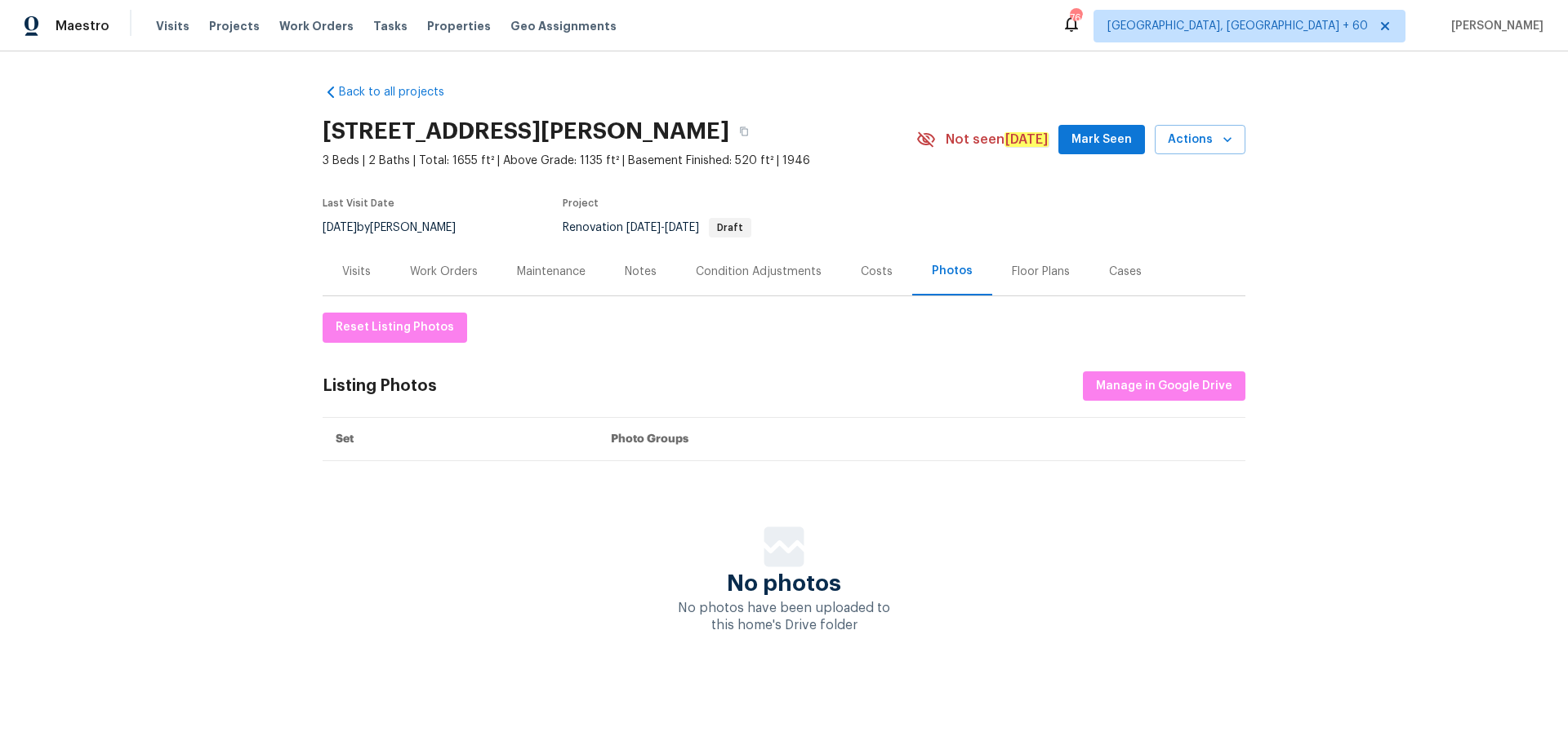
click at [100, 406] on div "Back to all projects [STREET_ADDRESS][PERSON_NAME] 3 Beds | 2 Baths | Total: 16…" at bounding box center [784, 391] width 1568 height 681
